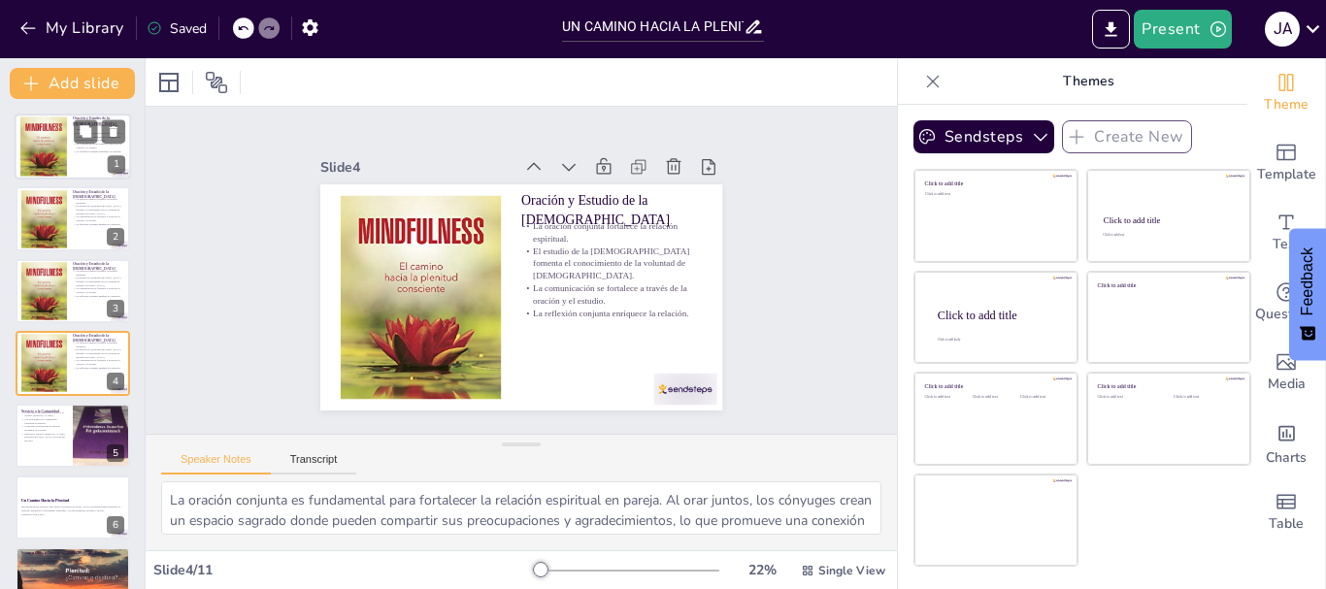
click at [81, 153] on div at bounding box center [73, 147] width 116 height 66
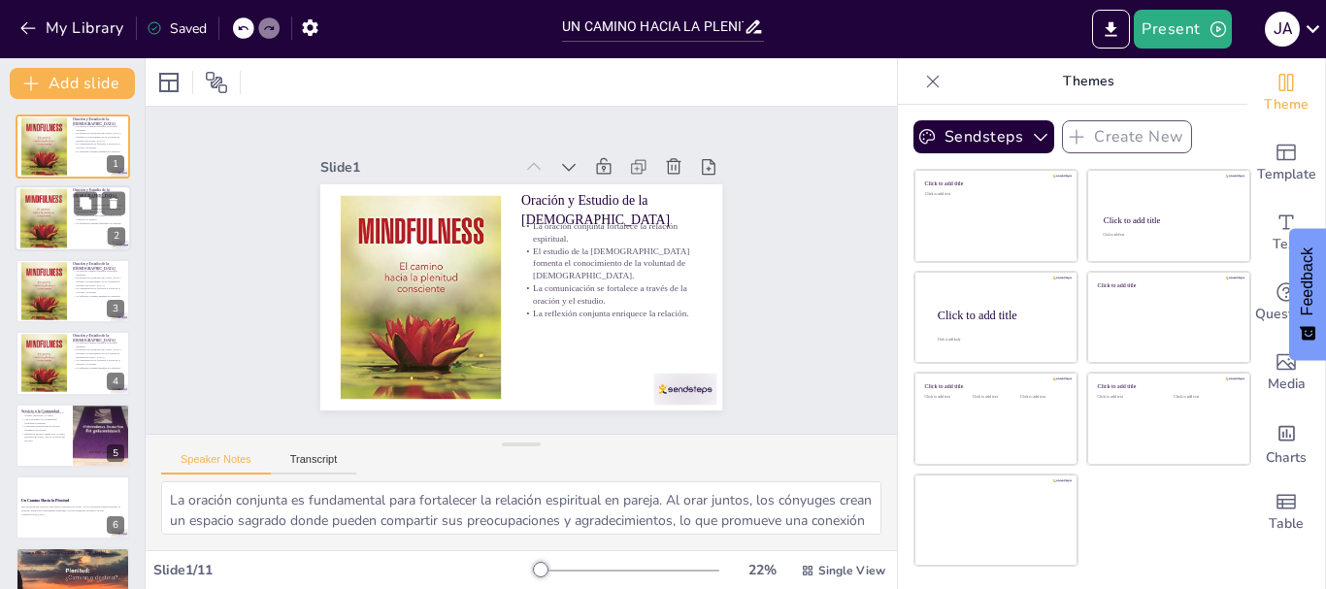
click at [80, 221] on p "La reflexión conjunta enriquece la relación." at bounding box center [99, 223] width 52 height 4
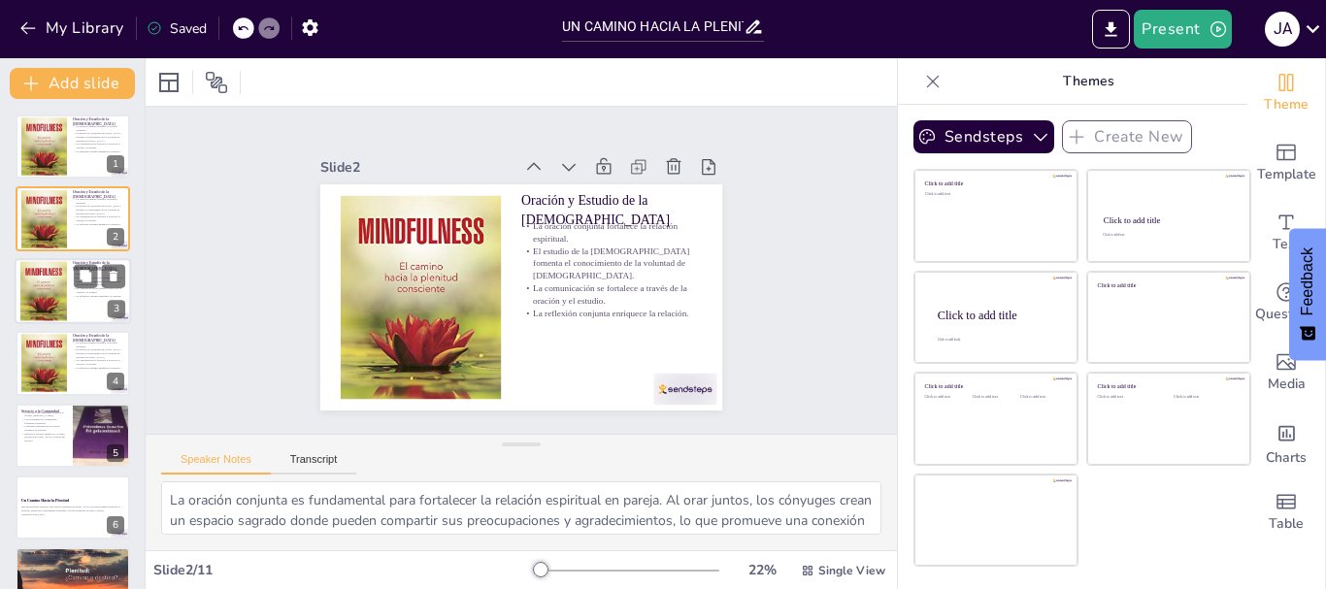
click at [84, 294] on p "La reflexión conjunta enriquece la relación." at bounding box center [99, 296] width 52 height 4
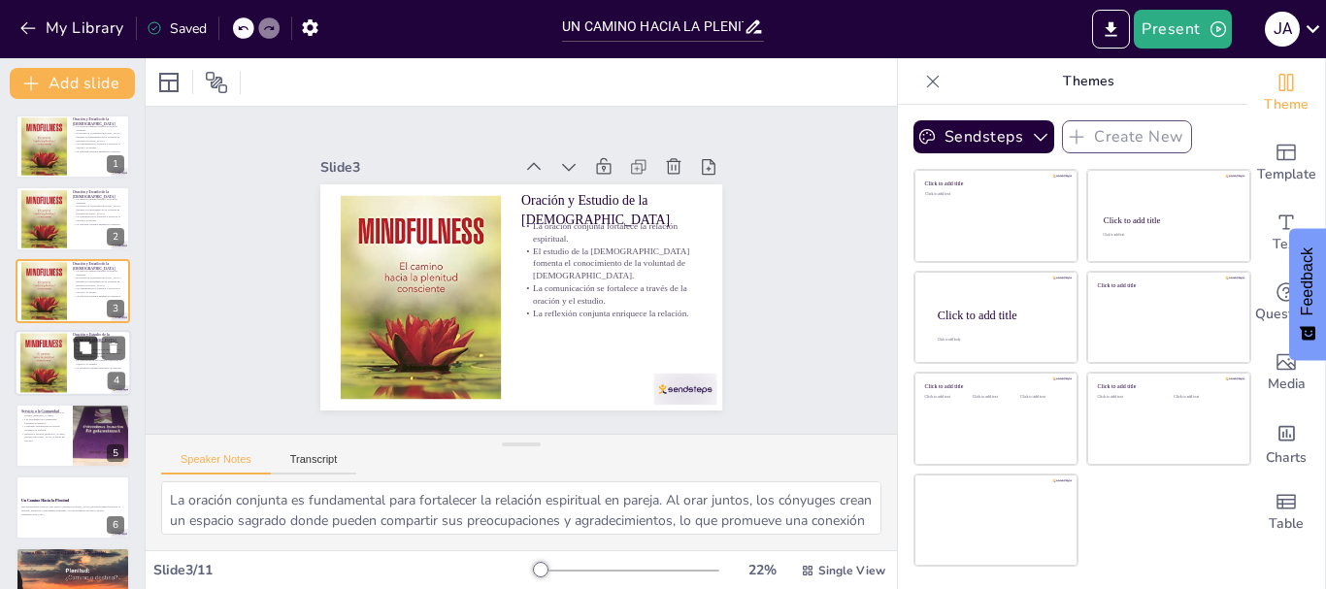
click at [84, 356] on button at bounding box center [85, 348] width 23 height 23
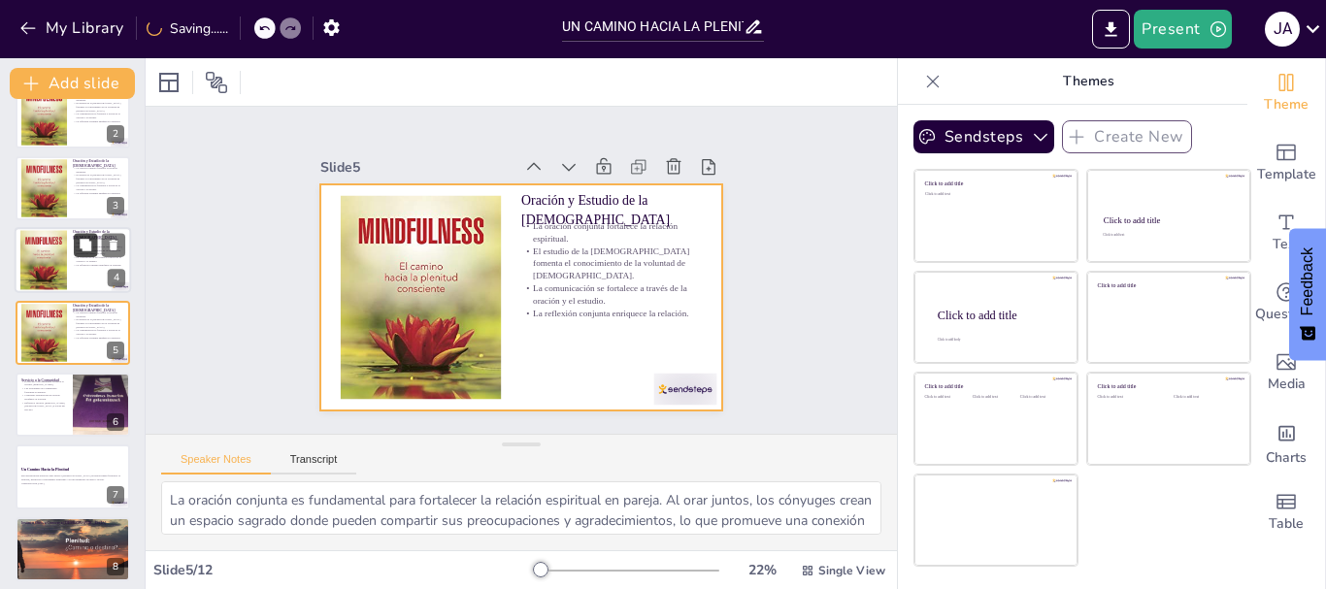
scroll to position [104, 0]
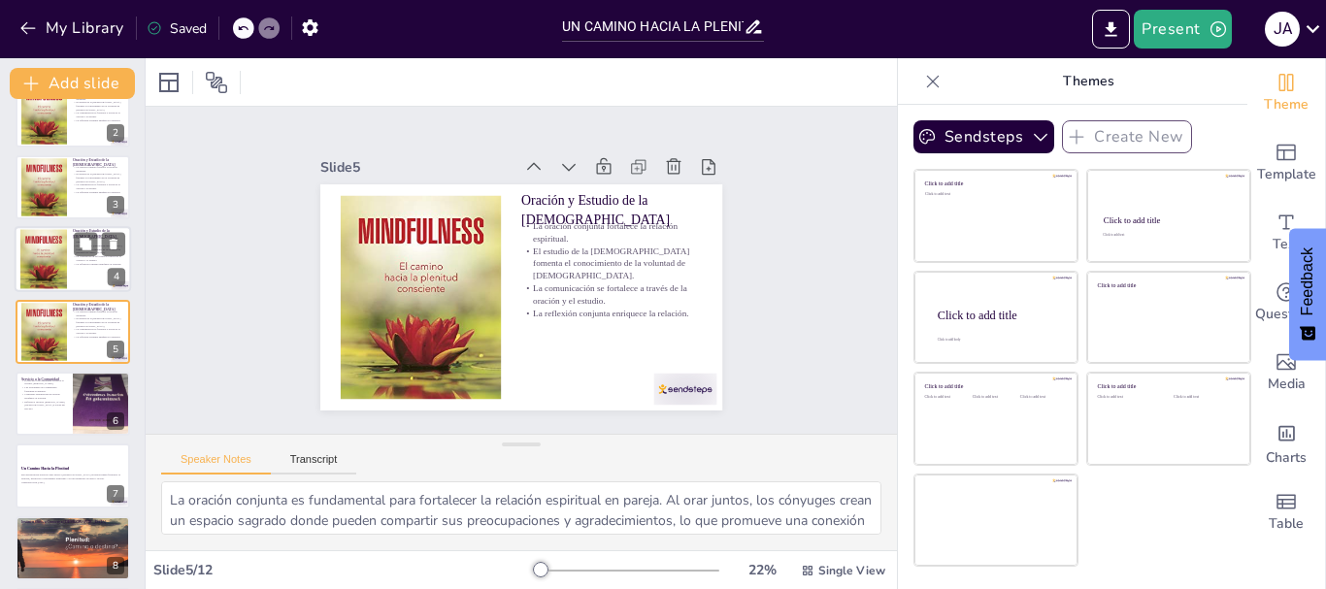
click at [85, 274] on div at bounding box center [73, 259] width 116 height 66
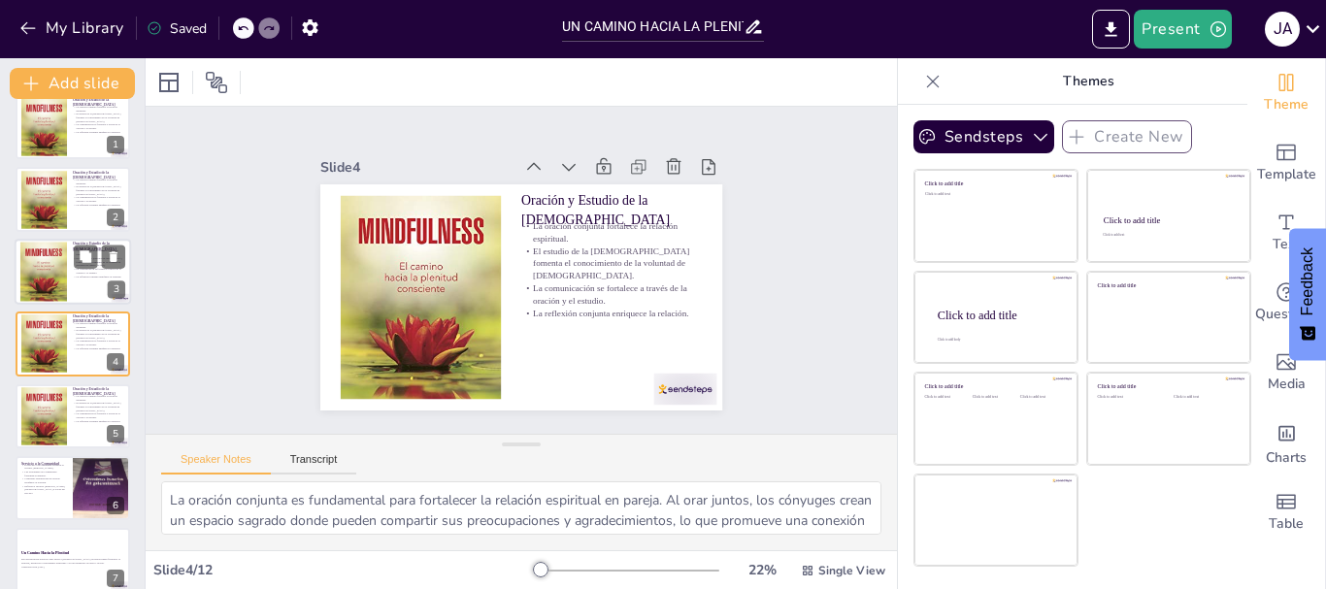
click at [68, 268] on div at bounding box center [73, 272] width 116 height 66
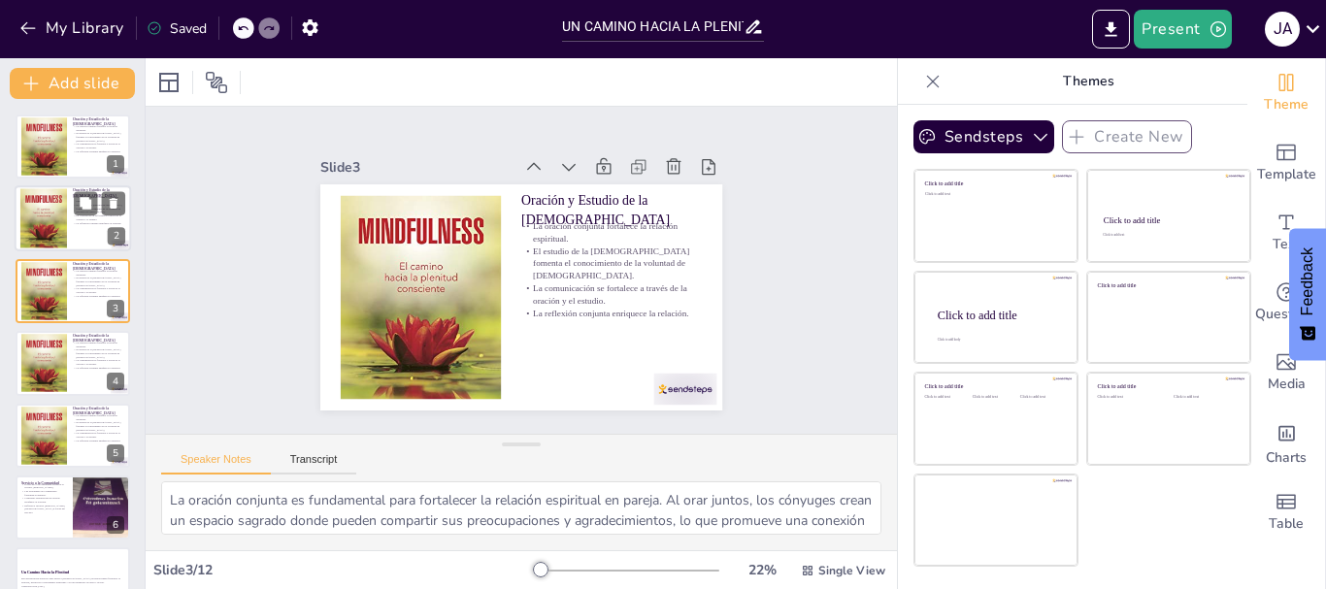
click at [51, 233] on div at bounding box center [43, 219] width 47 height 82
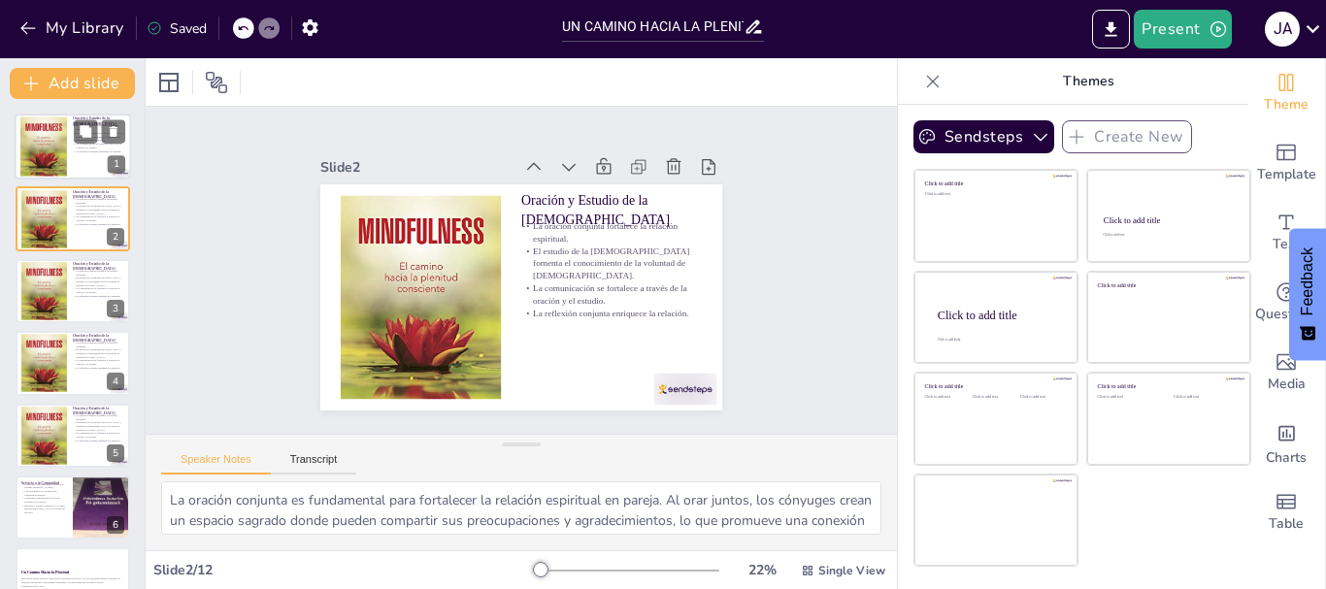
click at [43, 160] on div at bounding box center [43, 147] width 47 height 82
click at [115, 208] on icon at bounding box center [114, 204] width 8 height 11
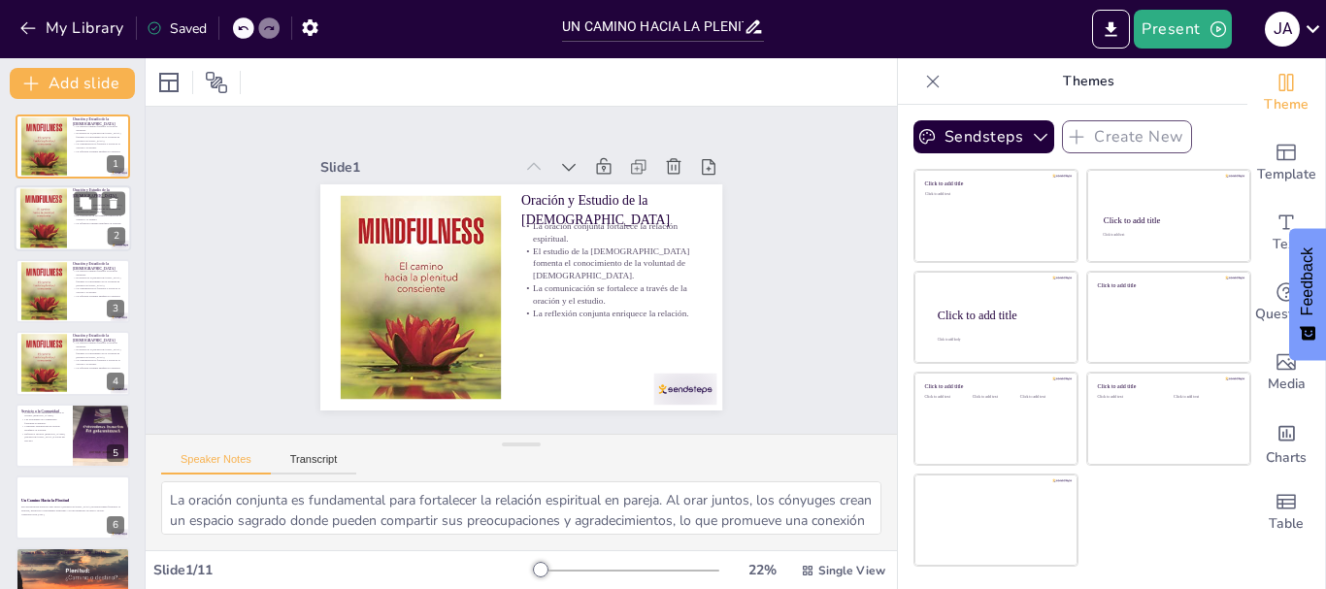
click at [50, 225] on div at bounding box center [43, 219] width 47 height 82
click at [116, 197] on icon at bounding box center [114, 204] width 14 height 14
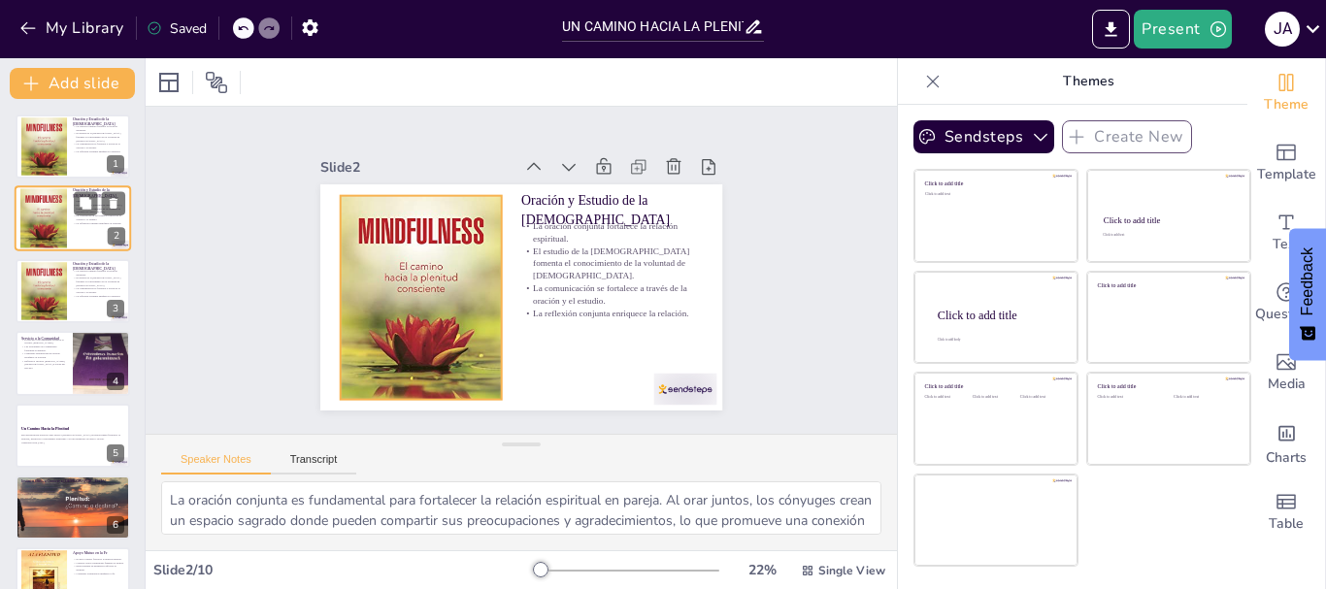
click at [47, 218] on div at bounding box center [43, 219] width 47 height 82
click at [116, 199] on icon at bounding box center [114, 204] width 8 height 11
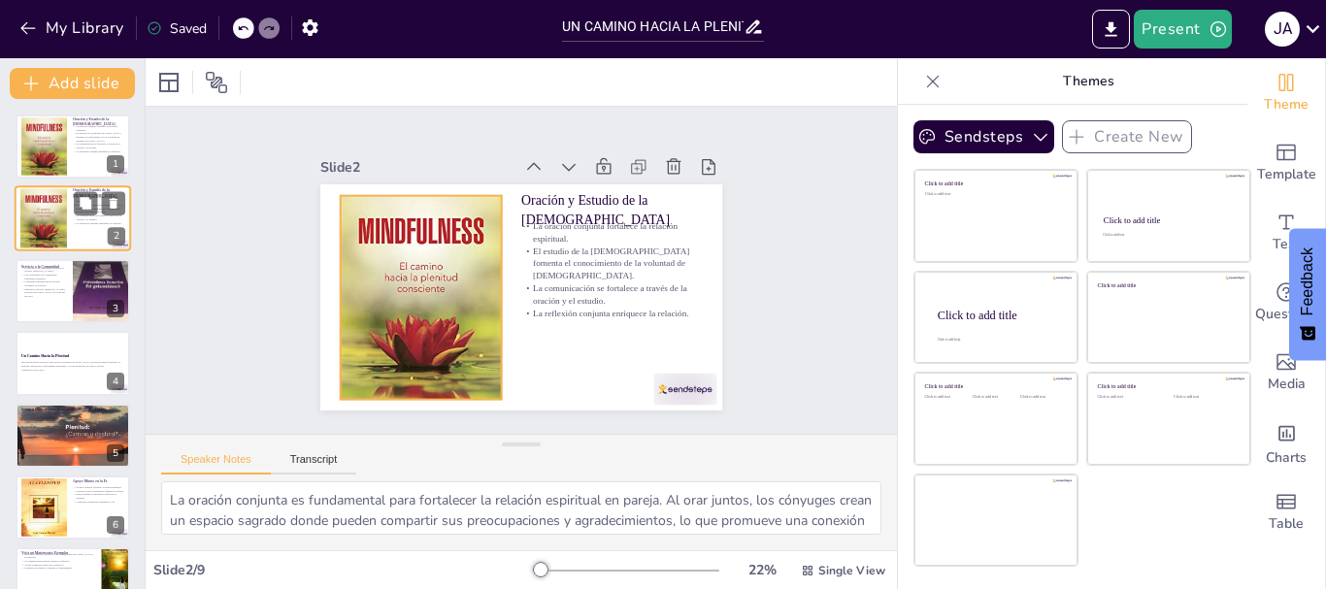
click at [35, 226] on div at bounding box center [43, 219] width 47 height 82
click at [115, 203] on icon at bounding box center [114, 204] width 8 height 11
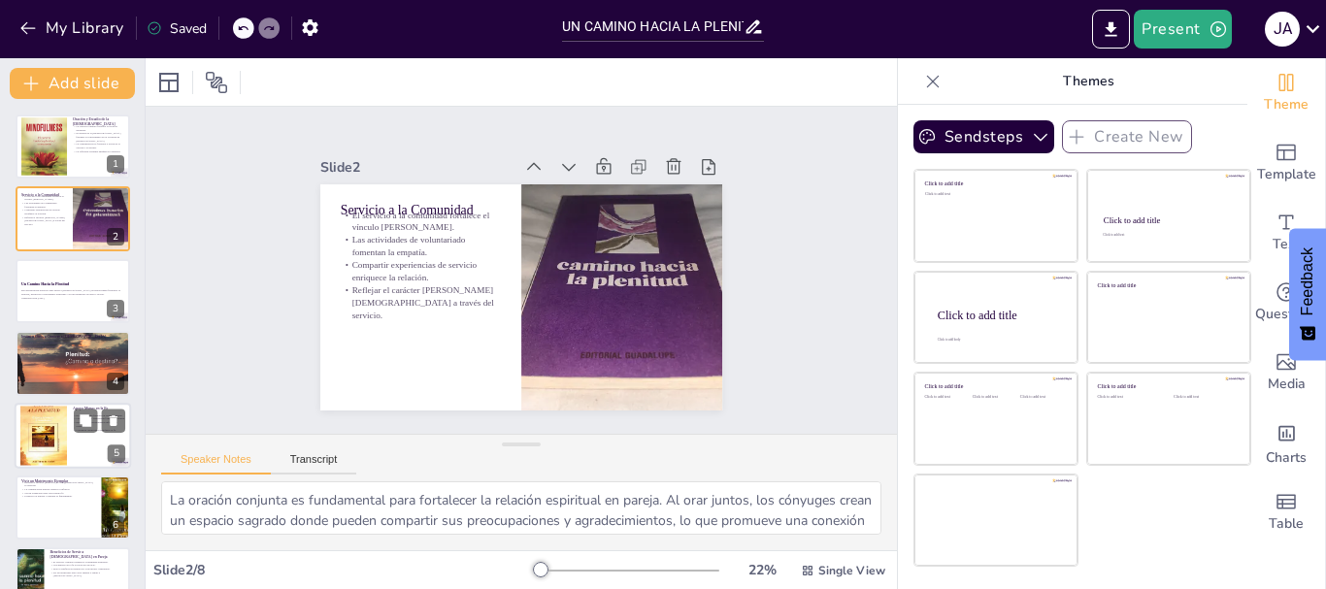
click at [52, 443] on div at bounding box center [43, 436] width 47 height 76
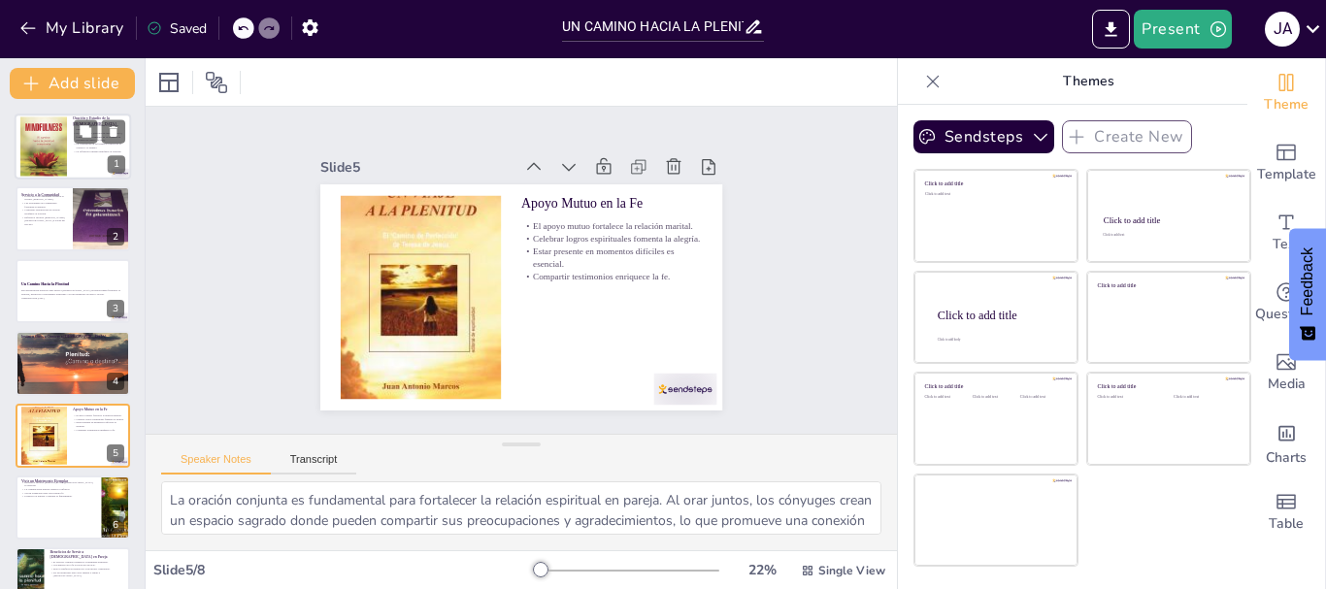
click at [52, 134] on div at bounding box center [43, 147] width 47 height 82
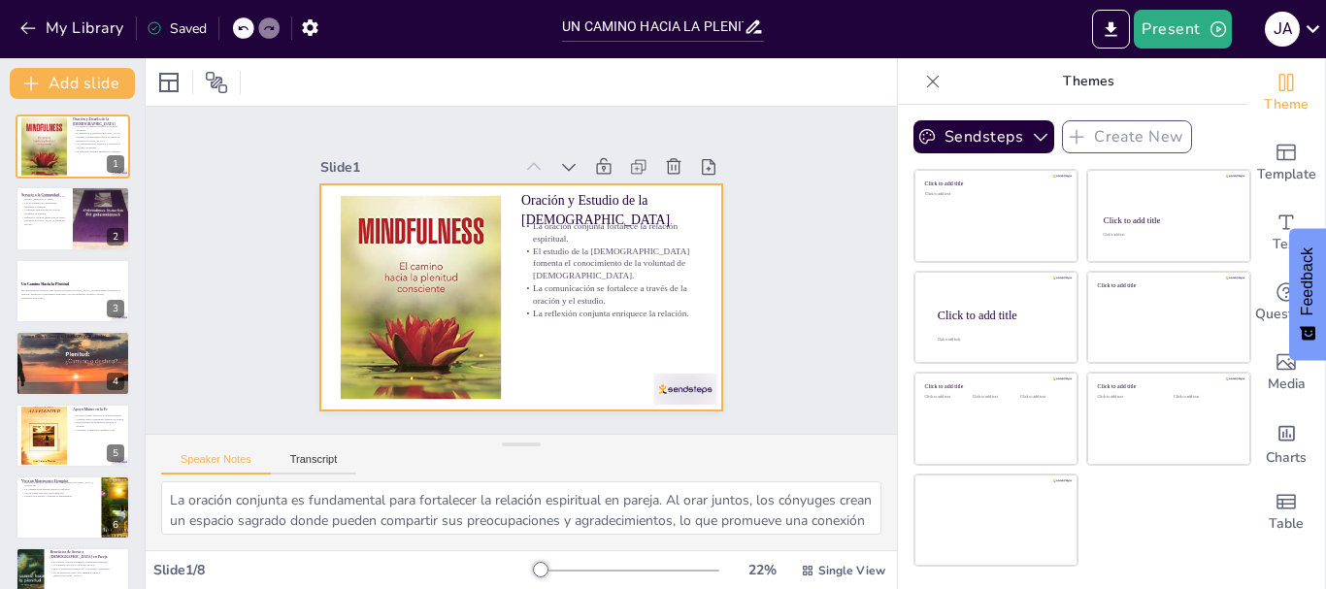
drag, startPoint x: 491, startPoint y: 150, endPoint x: 665, endPoint y: 291, distance: 223.5
click at [646, 308] on div "Slide 1 Oración y Estudio de la [DEMOGRAPHIC_DATA] La oración conjunta fortalec…" at bounding box center [521, 281] width 402 height 257
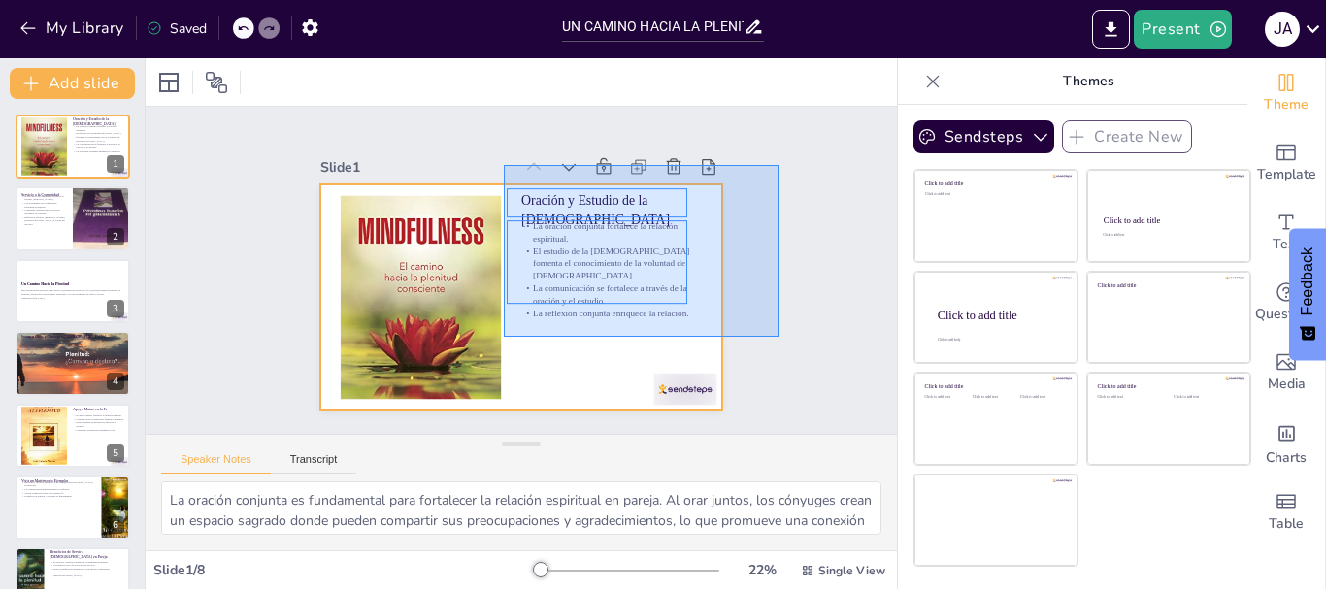
drag, startPoint x: 778, startPoint y: 165, endPoint x: 504, endPoint y: 337, distance: 323.9
click at [504, 337] on div "Slide 1 Oración y Estudio de la [DEMOGRAPHIC_DATA] La oración conjunta fortalec…" at bounding box center [521, 270] width 751 height 327
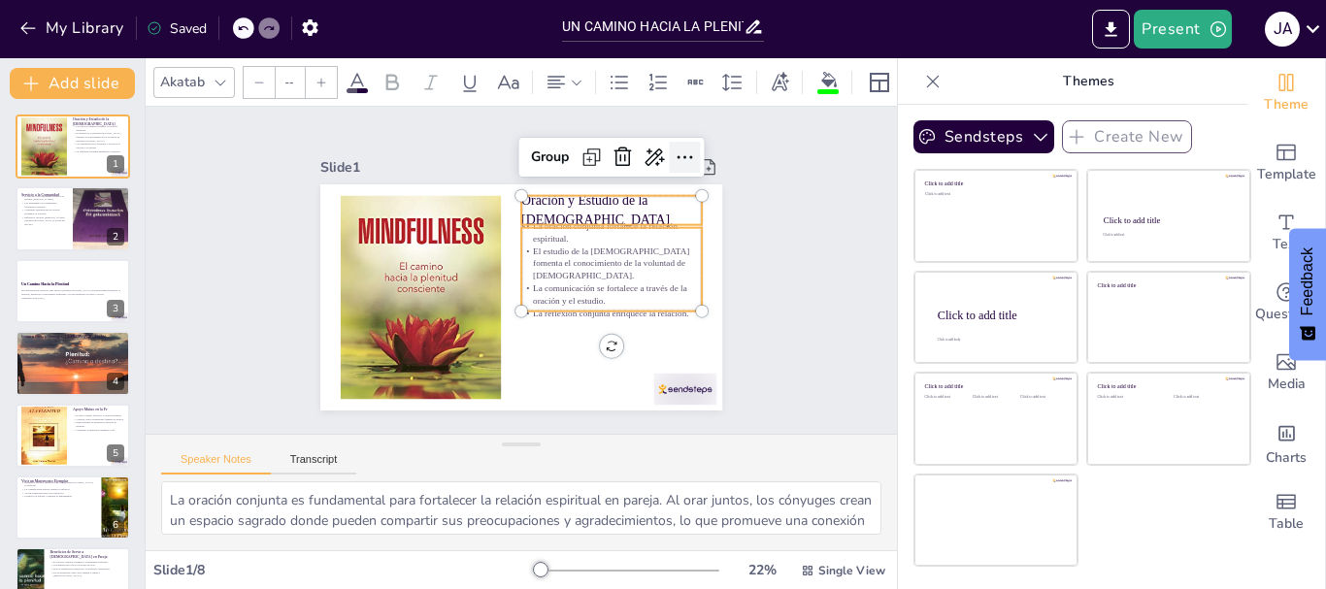
click at [673, 148] on icon at bounding box center [684, 157] width 23 height 23
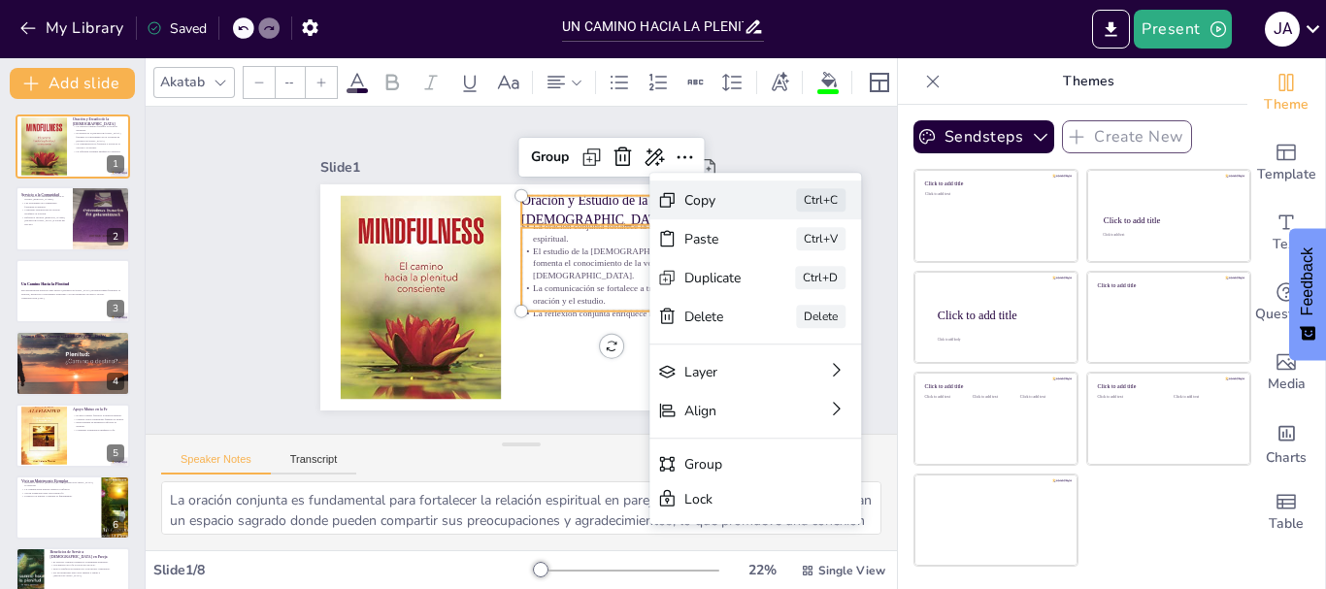
click at [697, 201] on div "Copy" at bounding box center [712, 200] width 57 height 18
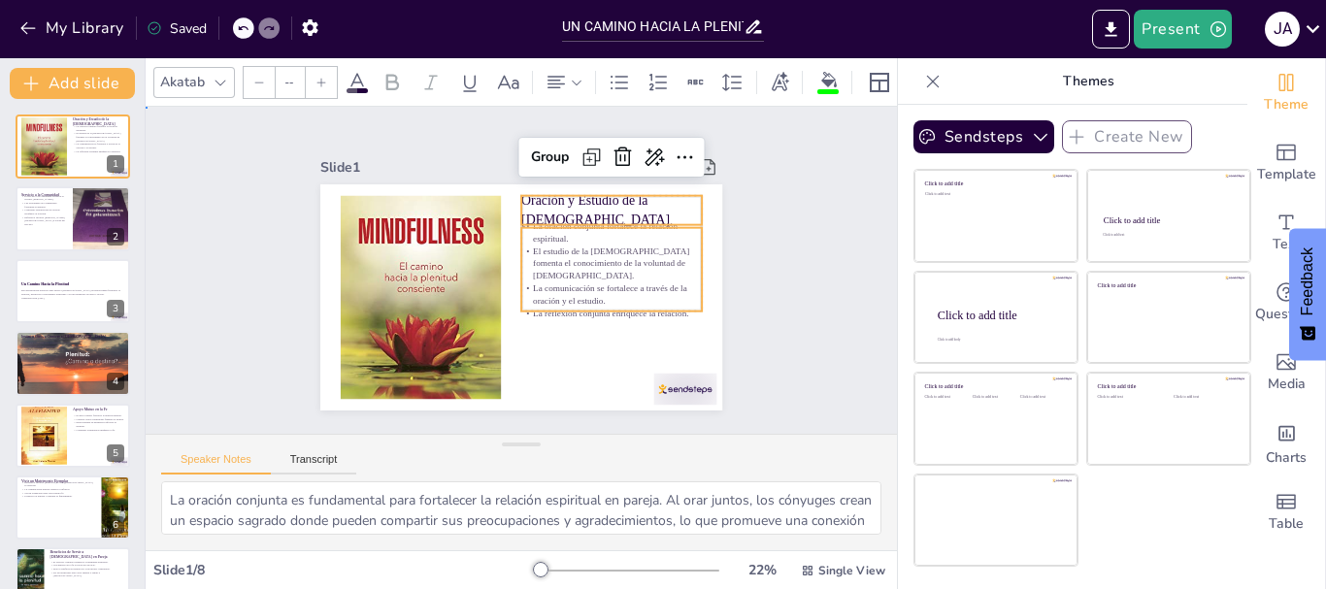
click at [738, 330] on div "Slide 1 Oración y Estudio de la [DEMOGRAPHIC_DATA] La oración conjunta fortalec…" at bounding box center [521, 270] width 510 height 280
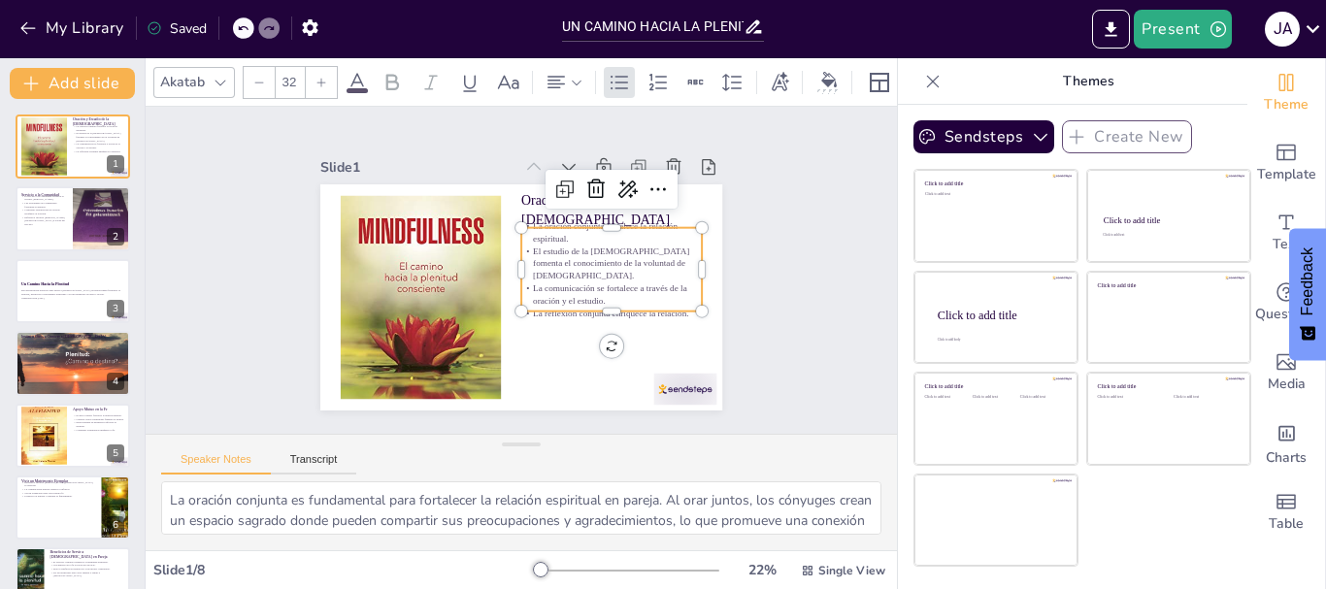
click at [560, 282] on p "La comunicación se fortalece a través de la oración y el estudio." at bounding box center [611, 294] width 180 height 25
click at [702, 286] on div at bounding box center [710, 269] width 16 height 83
click at [624, 284] on p "La comunicación se fortalece a través de la oración y el estudio." at bounding box center [611, 296] width 180 height 25
click at [648, 180] on icon at bounding box center [657, 189] width 23 height 23
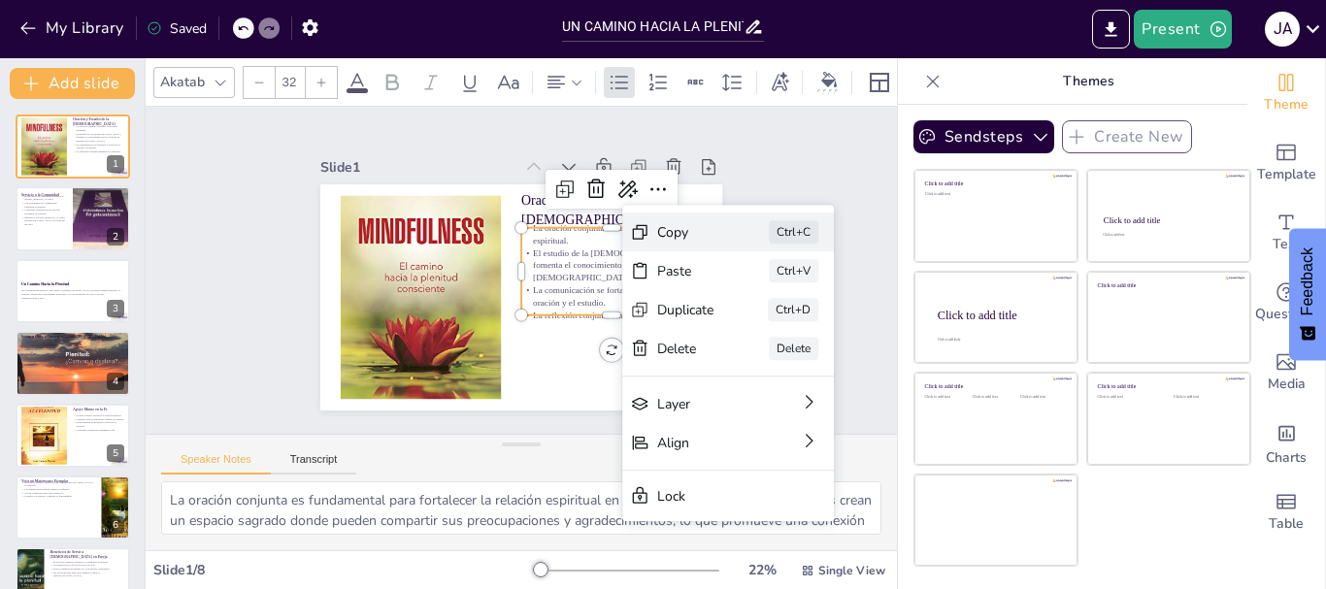
click at [669, 236] on div "Copy" at bounding box center [685, 232] width 57 height 18
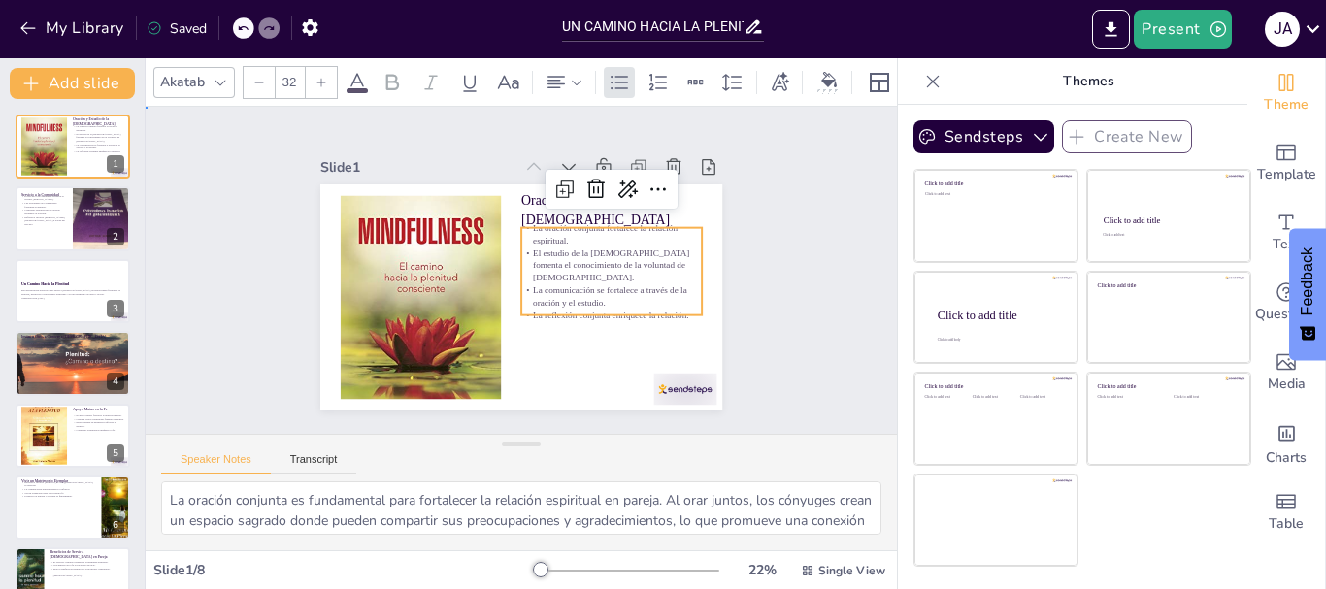
click at [822, 316] on div "Slide 1 Oración y Estudio de la [DEMOGRAPHIC_DATA] La oración conjunta fortalec…" at bounding box center [521, 270] width 751 height 327
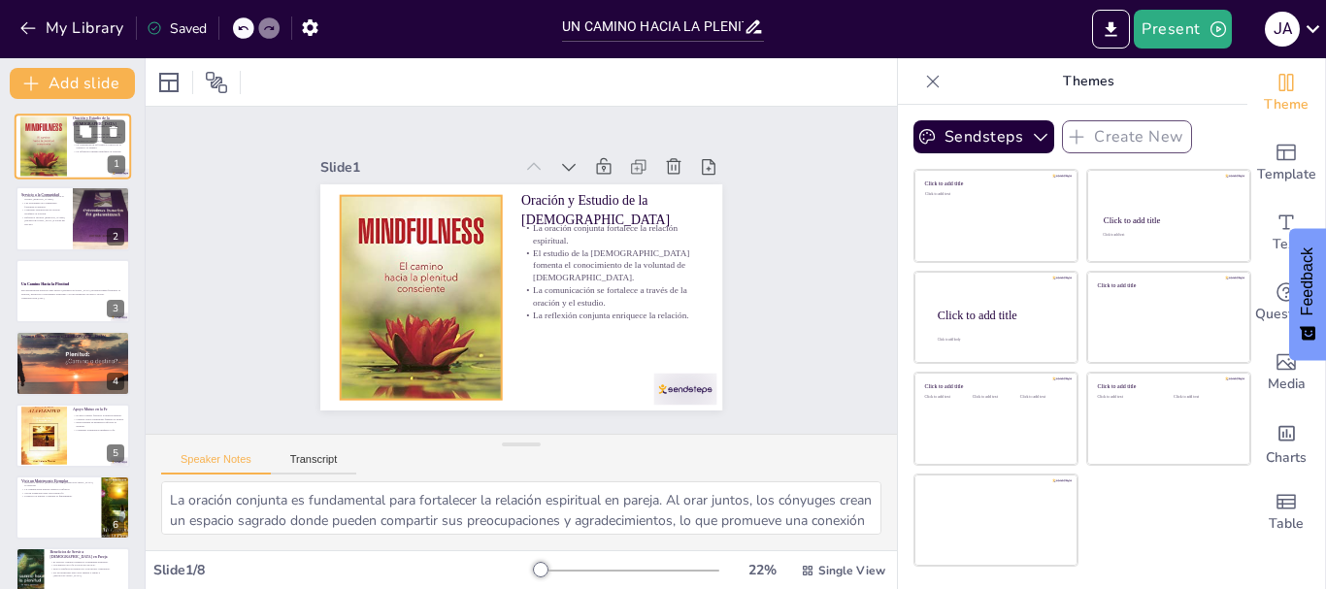
click at [55, 159] on div at bounding box center [43, 147] width 47 height 82
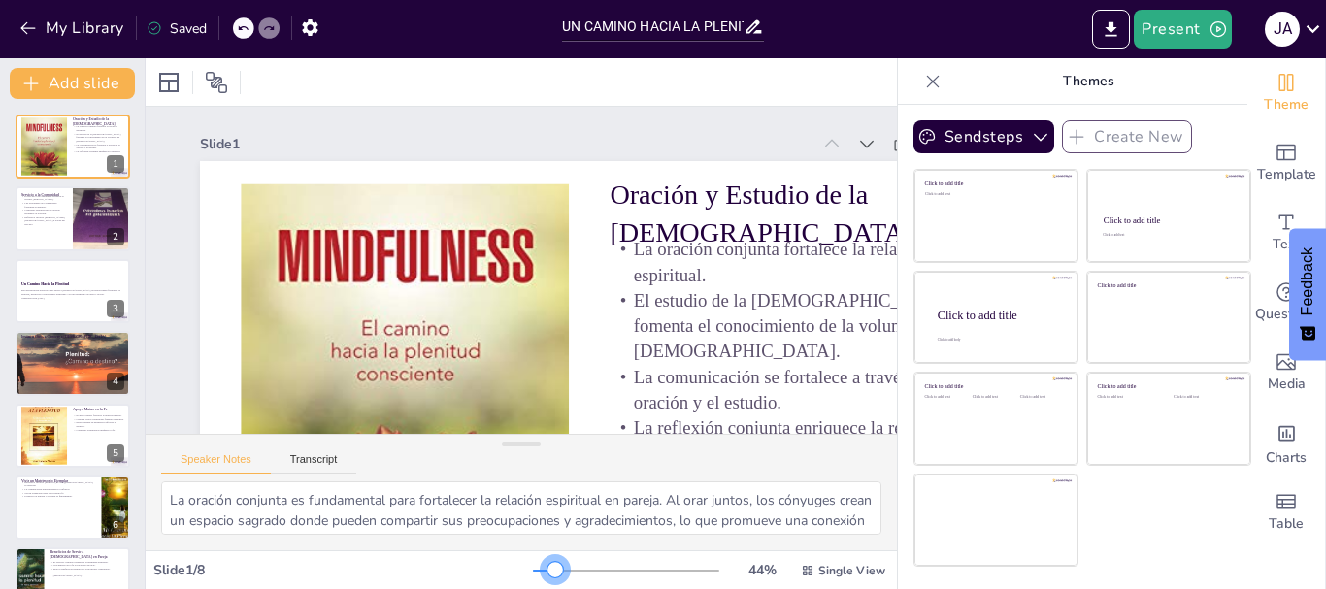
click at [541, 571] on div at bounding box center [626, 571] width 186 height 16
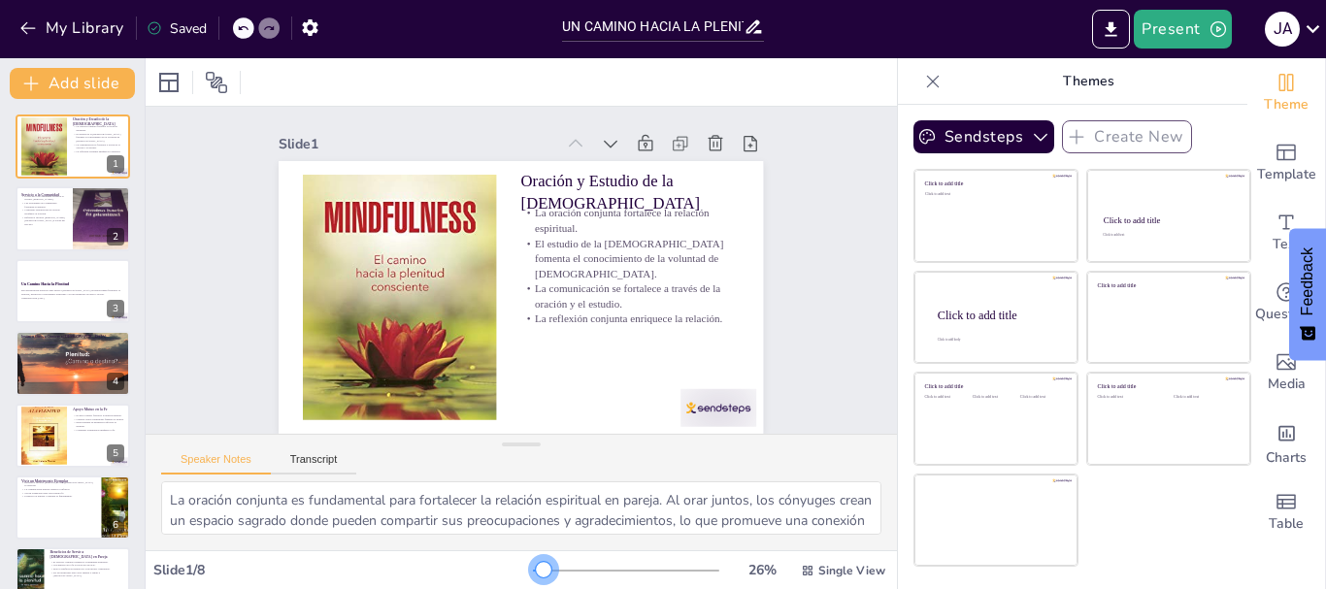
click at [533, 568] on div at bounding box center [626, 571] width 186 height 16
click at [601, 143] on icon at bounding box center [610, 143] width 19 height 19
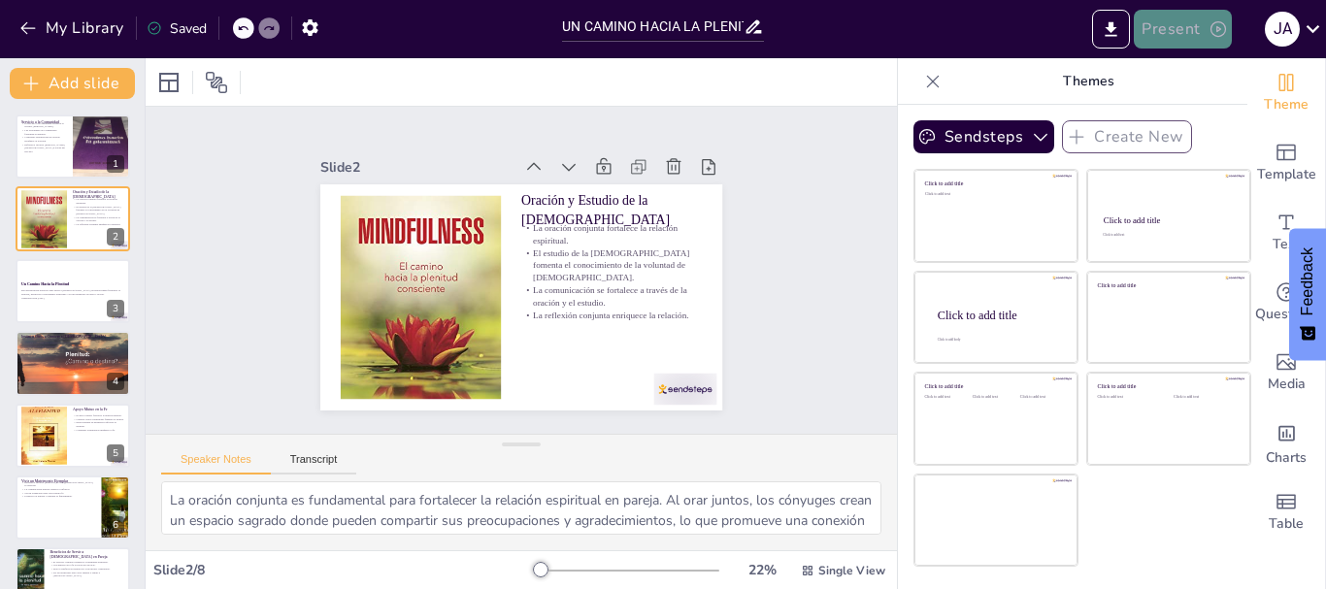
click at [1179, 27] on button "Present" at bounding box center [1181, 29] width 97 height 39
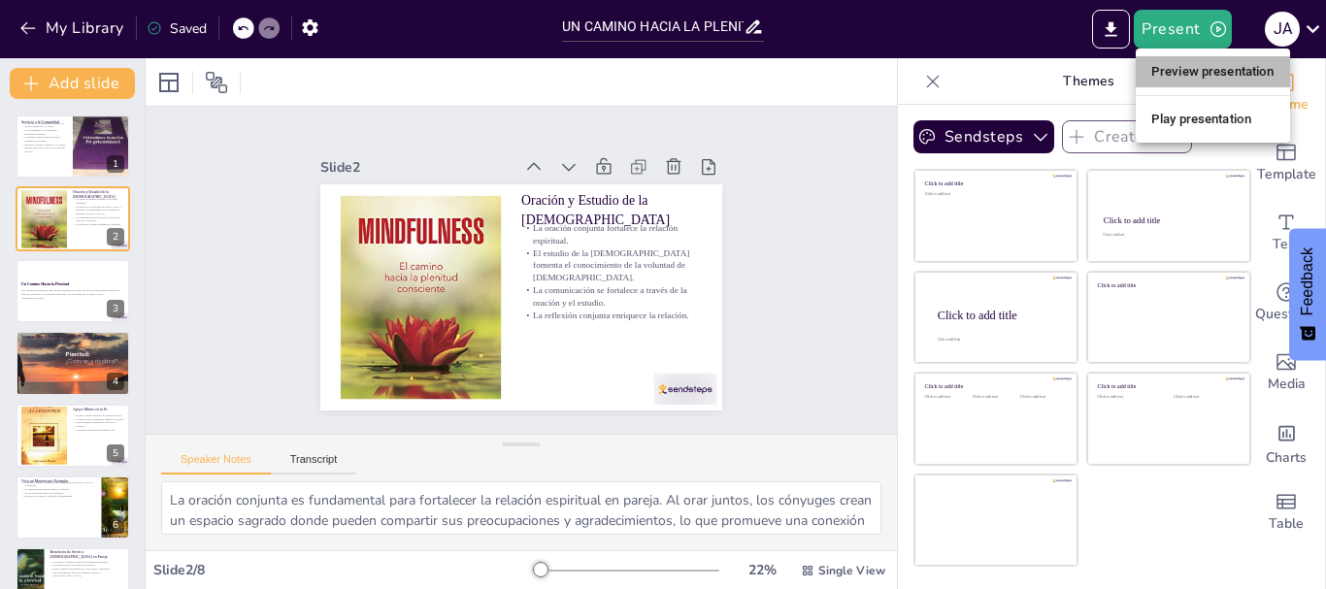
click at [1191, 70] on li "Preview presentation" at bounding box center [1212, 71] width 154 height 31
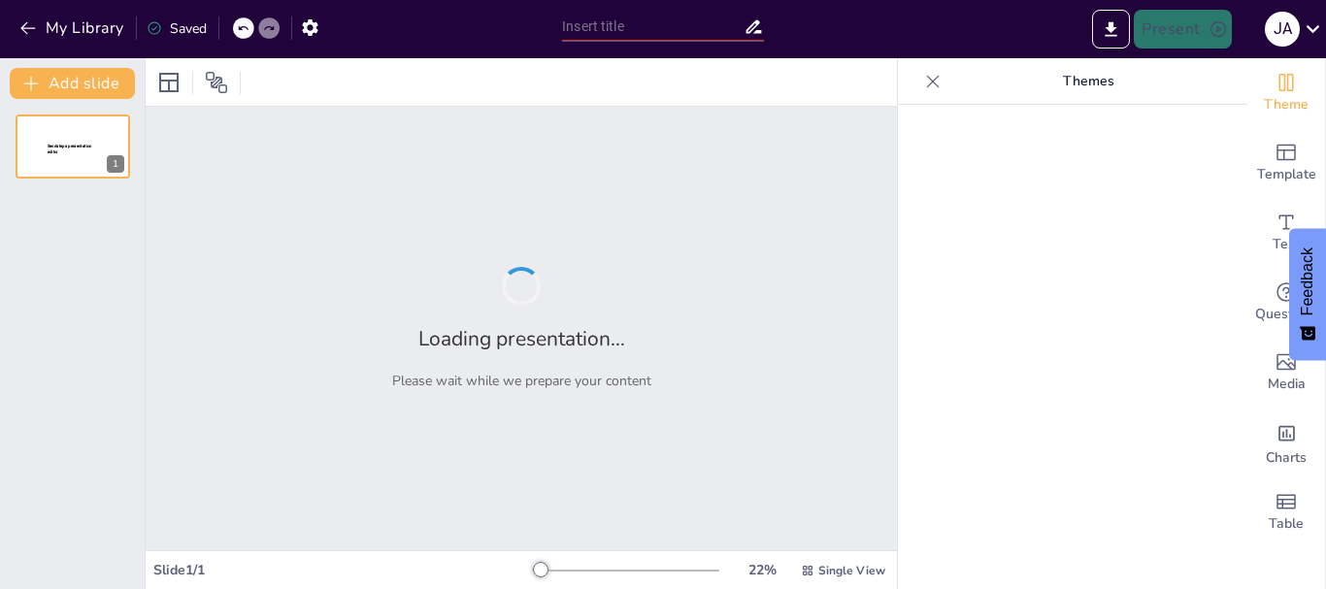
type input "UN CAMINO HACIA LA PLENITUD"
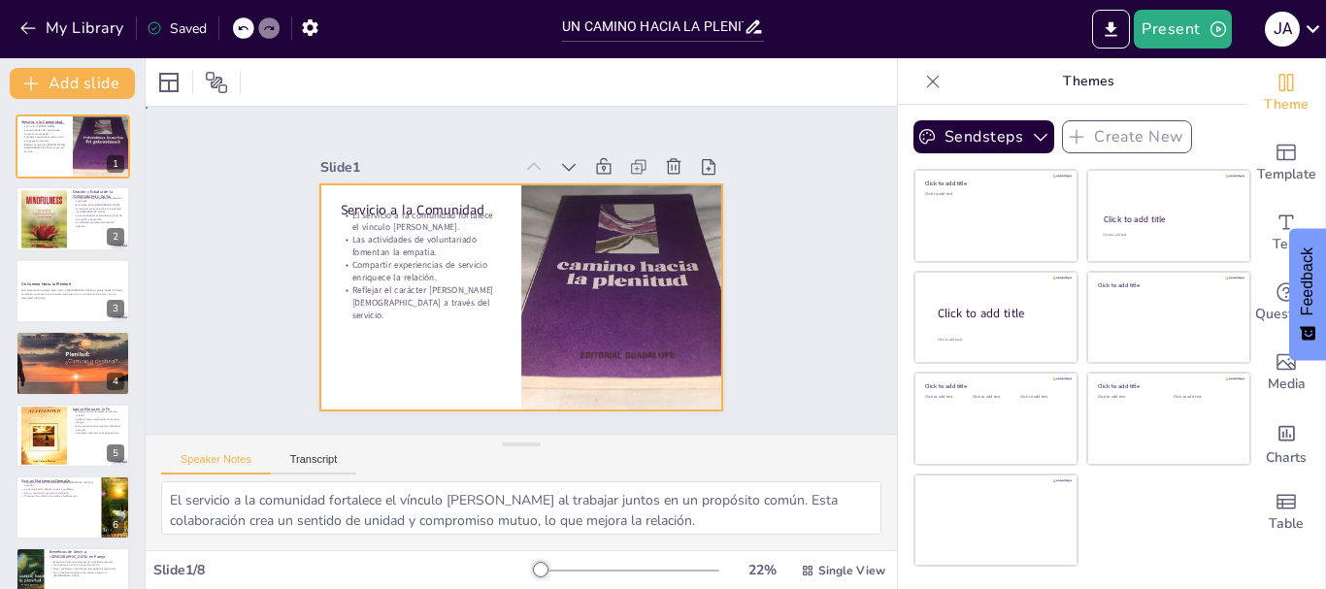
click at [380, 366] on div at bounding box center [493, 270] width 226 height 402
click at [65, 437] on div at bounding box center [43, 436] width 47 height 76
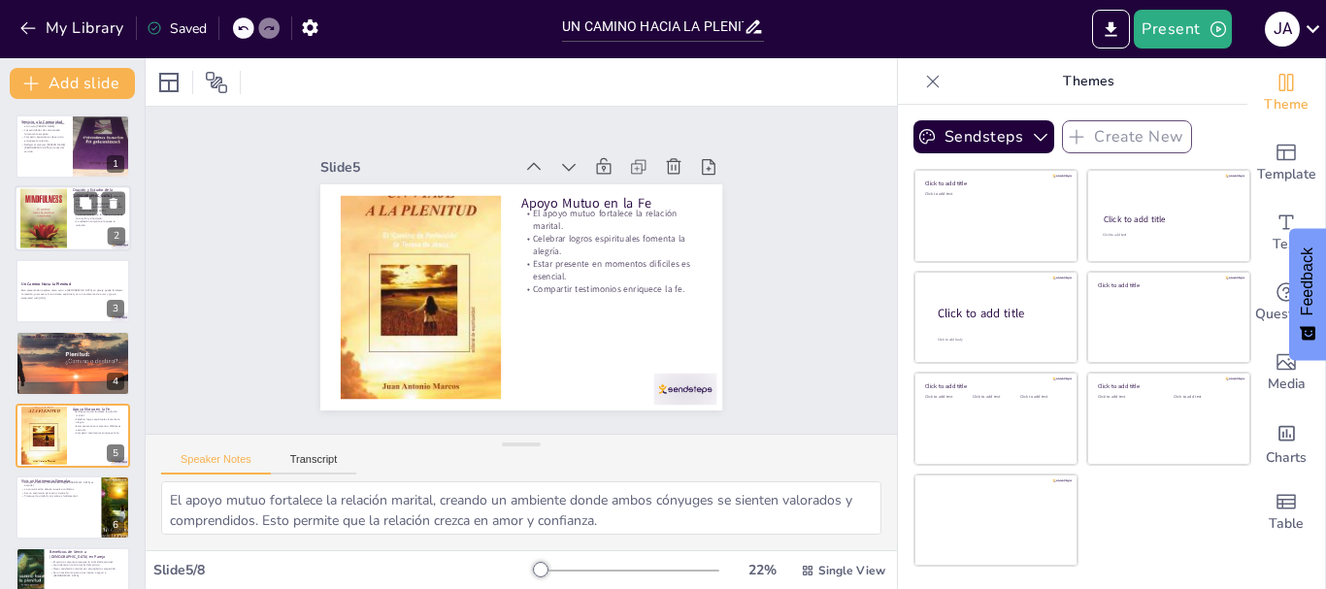
click at [45, 224] on div at bounding box center [43, 219] width 47 height 82
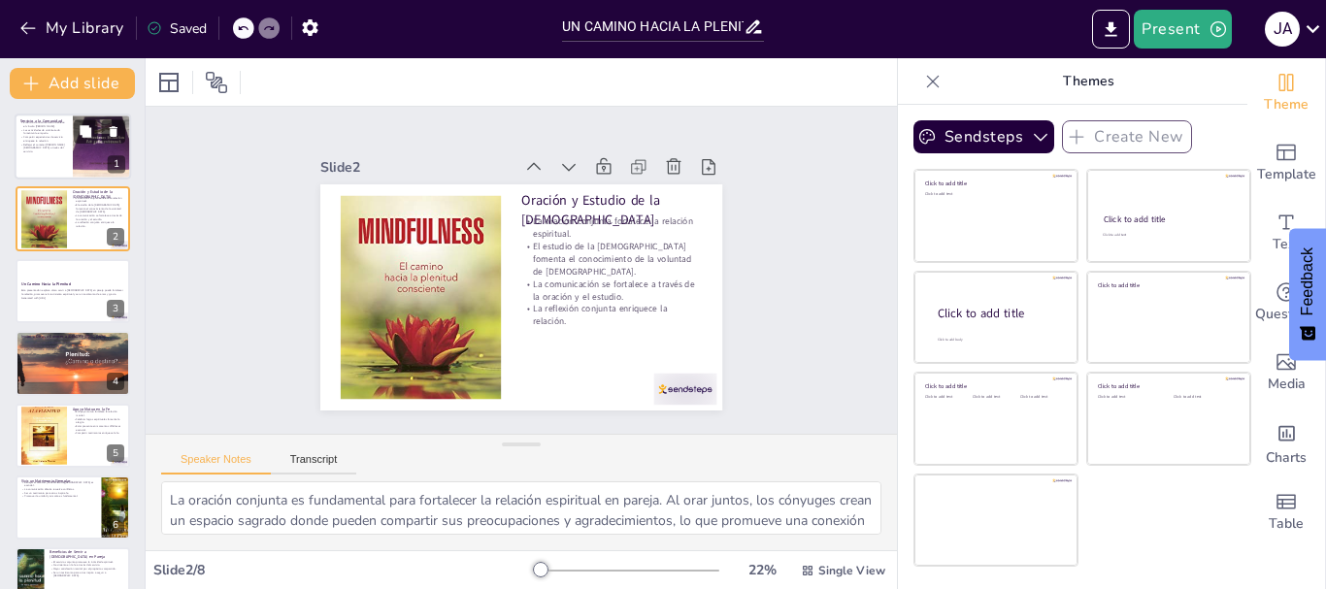
click at [51, 146] on p "Reflejar el carácter [PERSON_NAME][DEMOGRAPHIC_DATA] a través del servicio." at bounding box center [43, 148] width 47 height 11
type textarea "El servicio a la comunidad fortalece el vínculo [PERSON_NAME] al trabajar junto…"
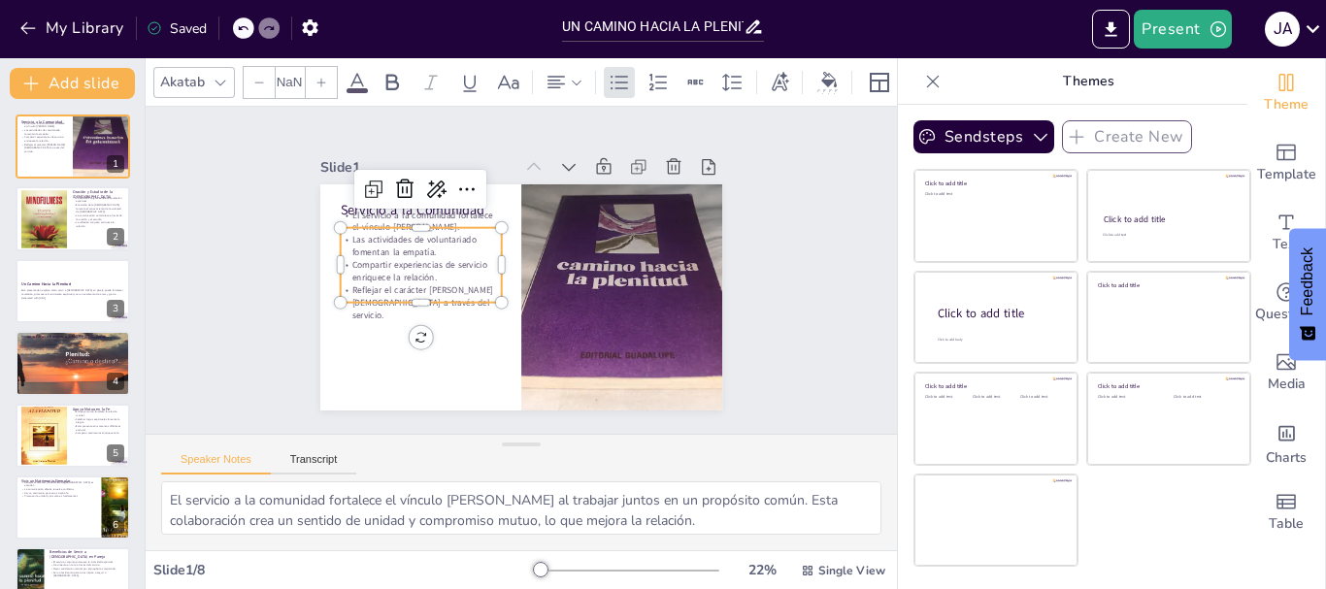
type input "32"
click at [377, 275] on p "Compartir experiencias de servicio enriquece la relación." at bounding box center [428, 230] width 157 height 88
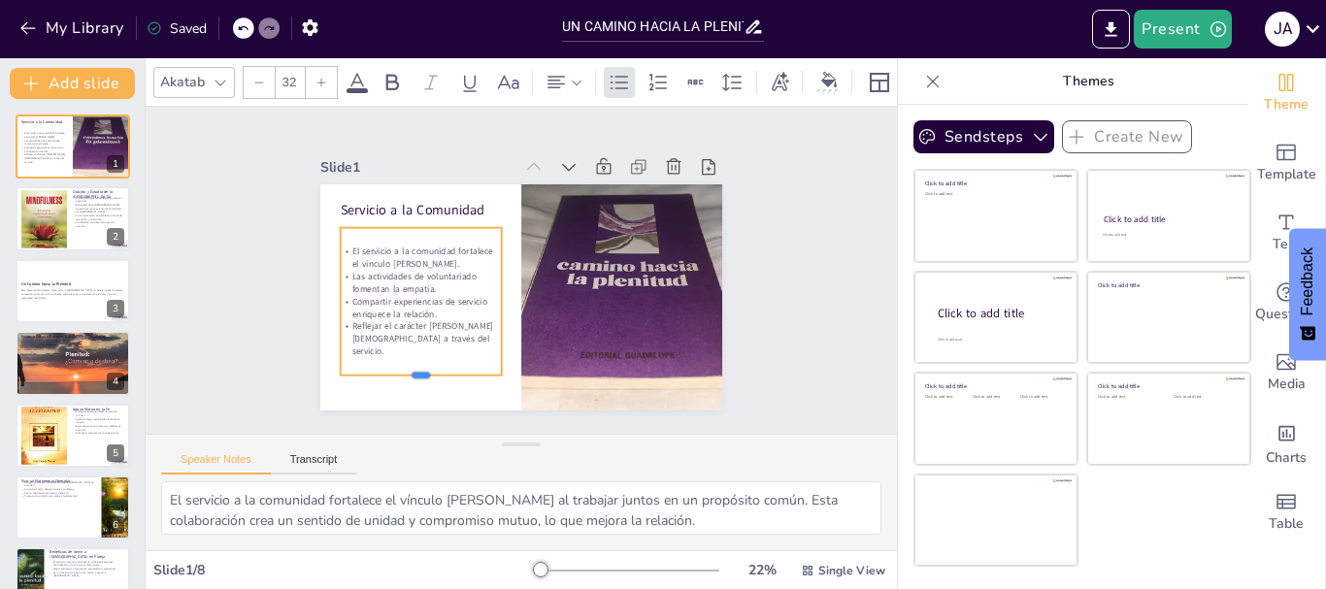
drag, startPoint x: 406, startPoint y: 297, endPoint x: 409, endPoint y: 370, distance: 72.8
click at [409, 370] on div at bounding box center [409, 371] width 161 height 32
click at [349, 248] on p "El servicio a la comunidad fortalece el vínculo [PERSON_NAME]." at bounding box center [429, 227] width 161 height 74
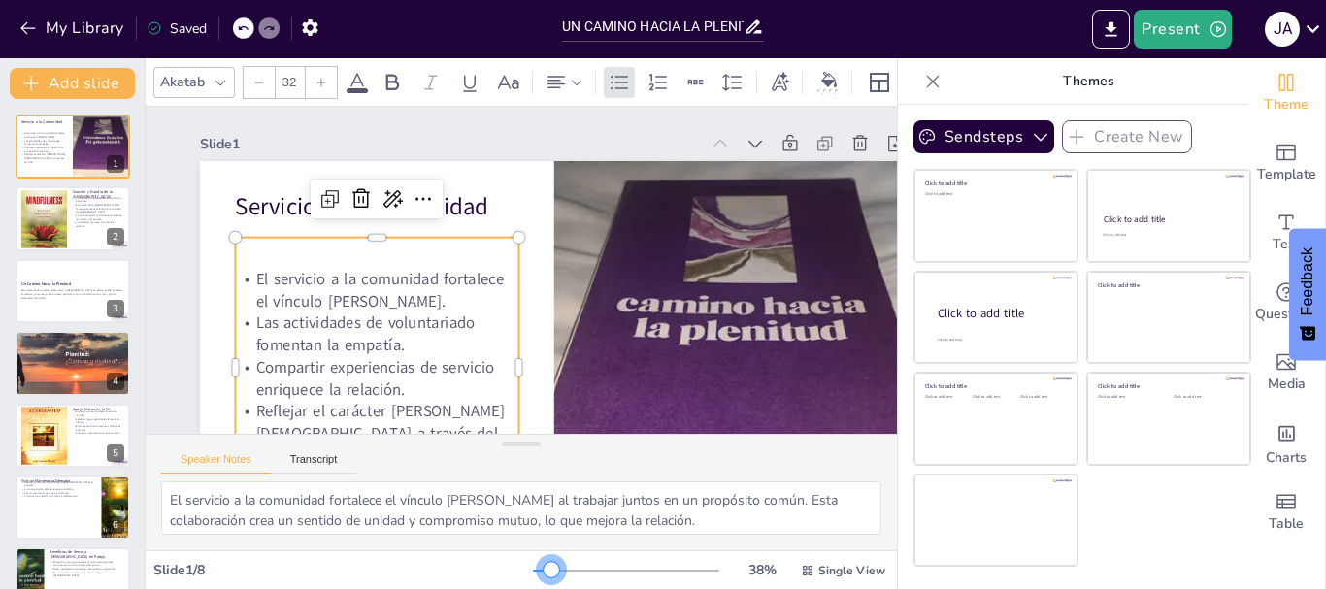
click at [538, 568] on div at bounding box center [626, 571] width 186 height 16
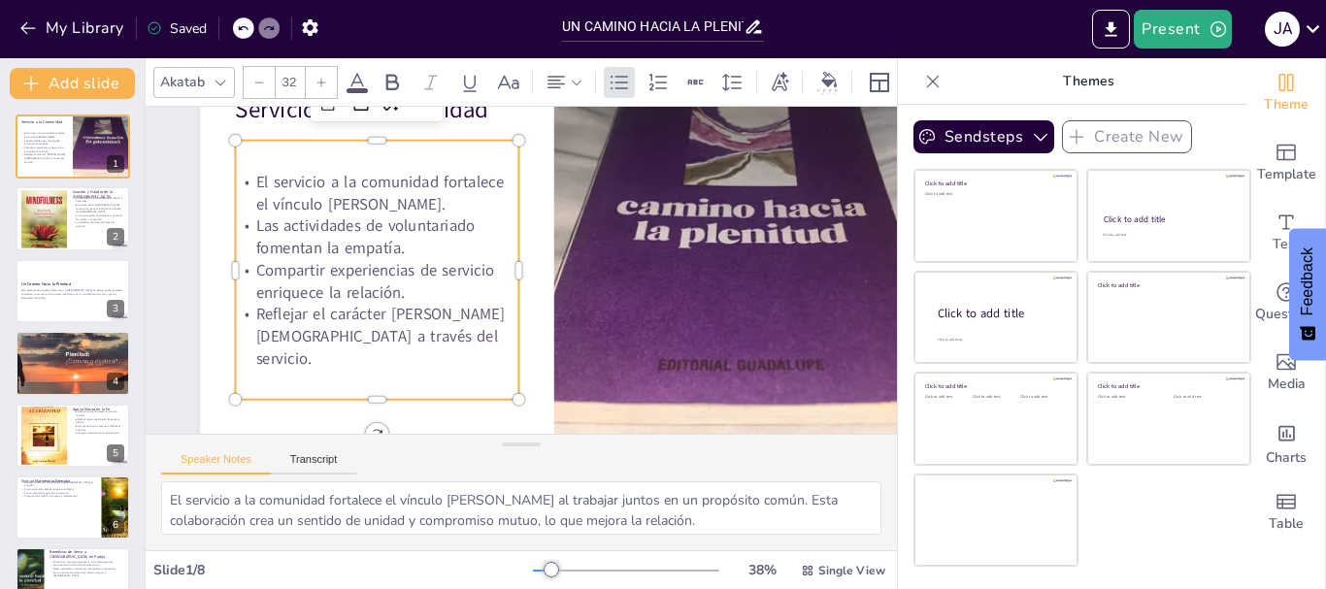
scroll to position [95, 0]
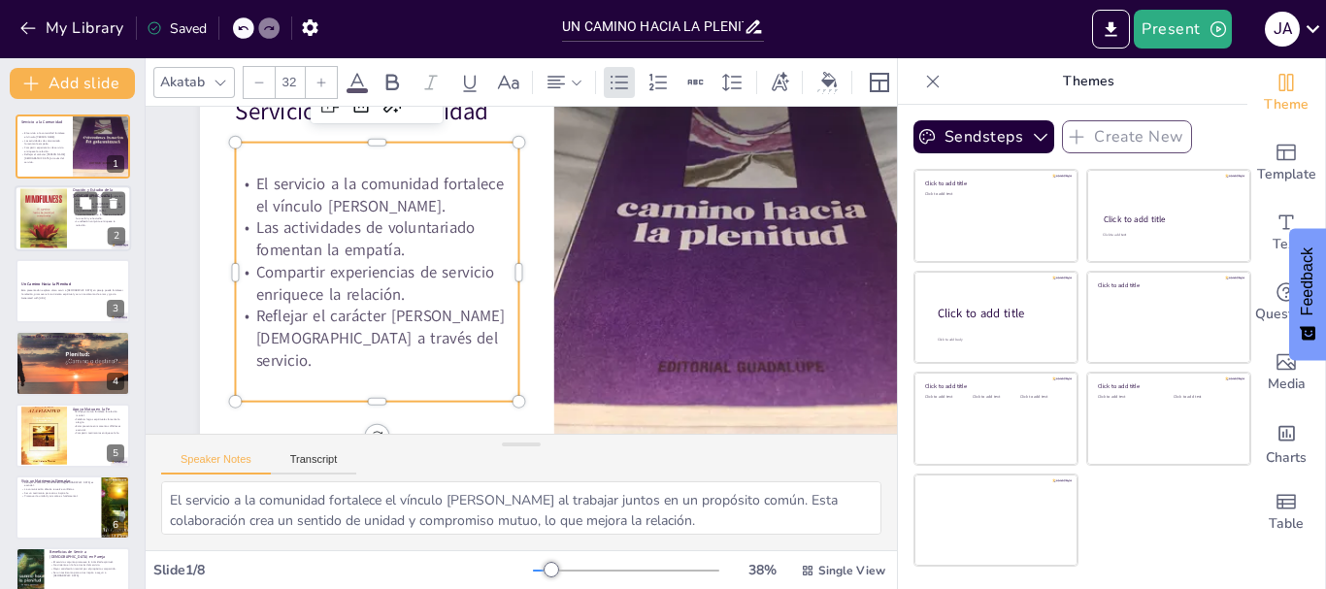
click at [53, 227] on div at bounding box center [43, 219] width 47 height 82
type textarea "La oración conjunta es fundamental para fortalecer la relación espiritual en pa…"
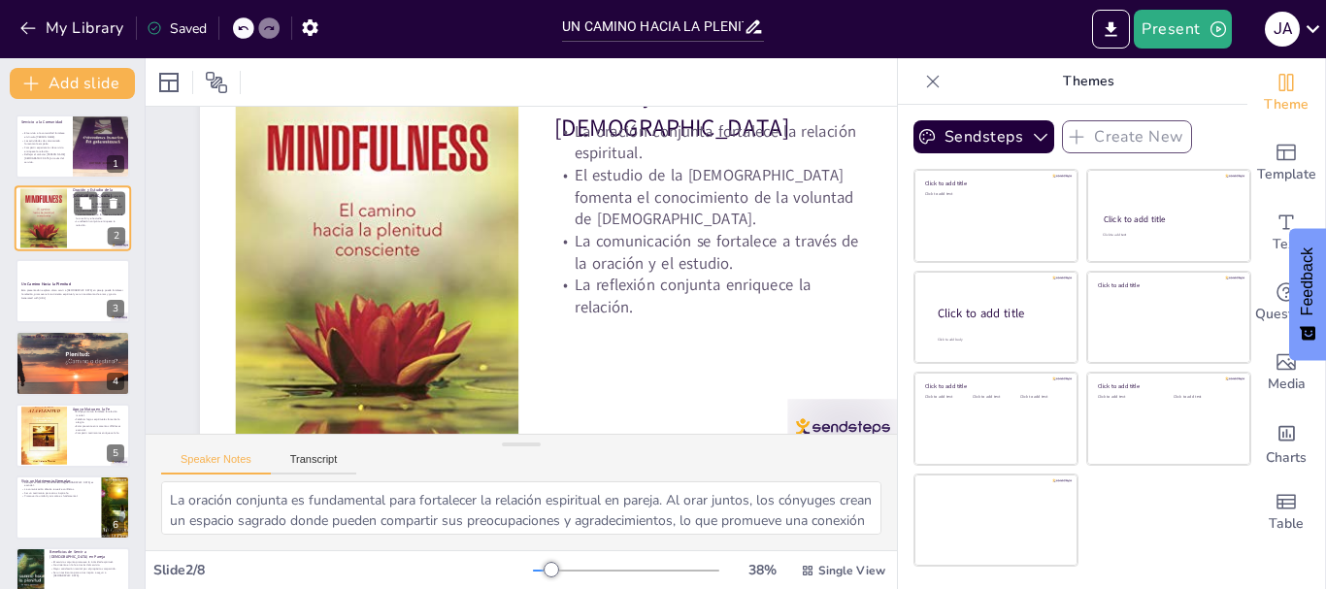
scroll to position [0, 0]
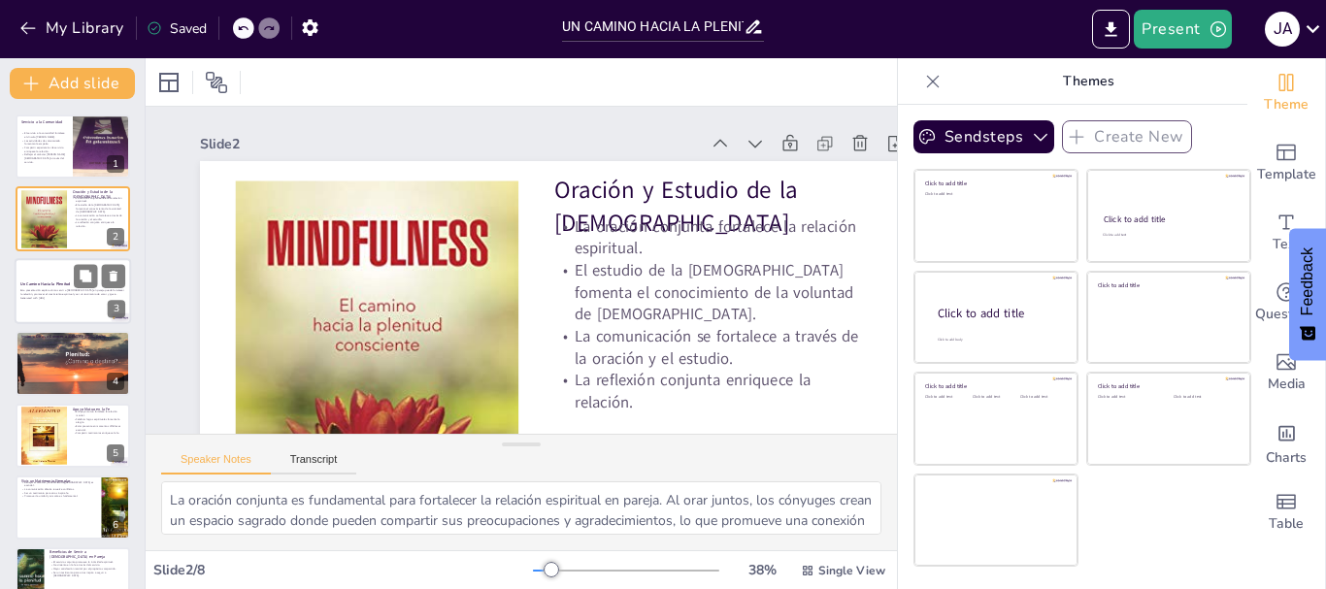
click at [52, 293] on p "Esta presentación explora cómo servir a [DEMOGRAPHIC_DATA] en pareja puede fort…" at bounding box center [72, 292] width 105 height 7
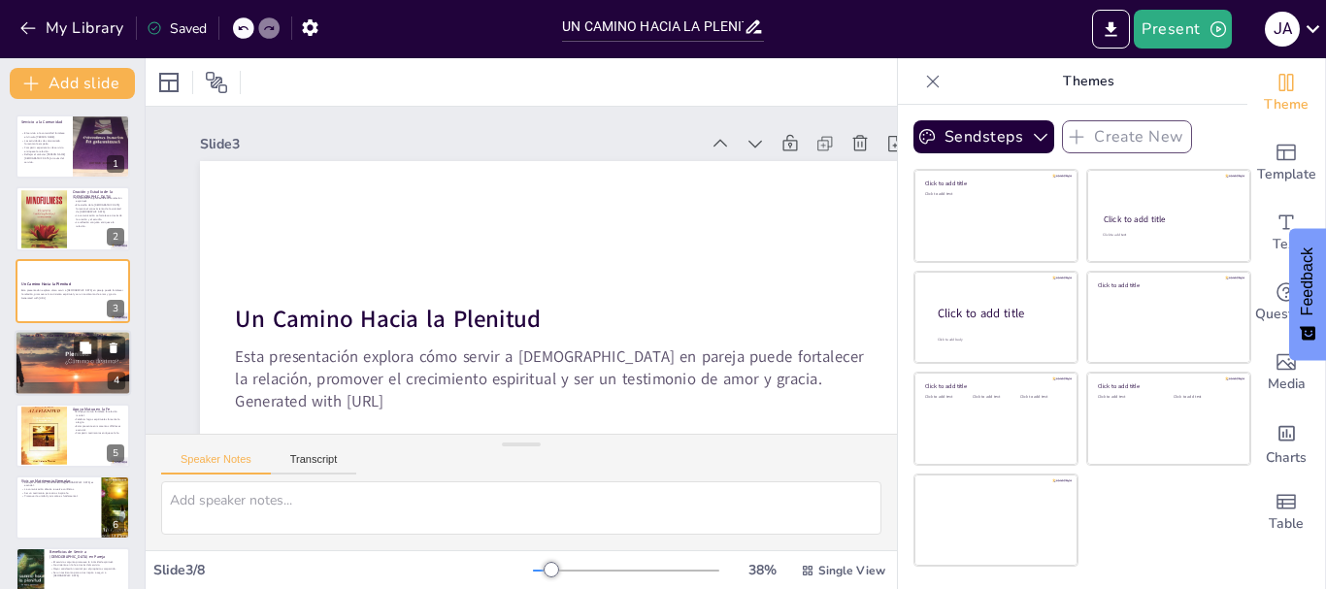
click at [52, 369] on div at bounding box center [72, 363] width 173 height 66
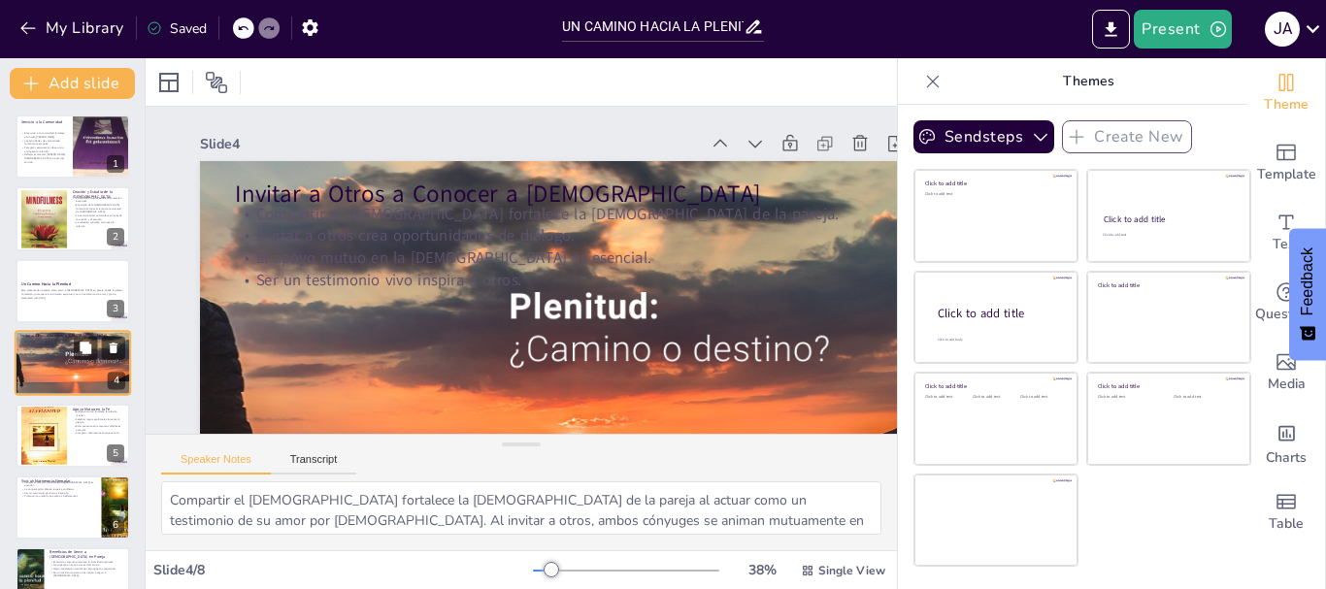
scroll to position [19, 0]
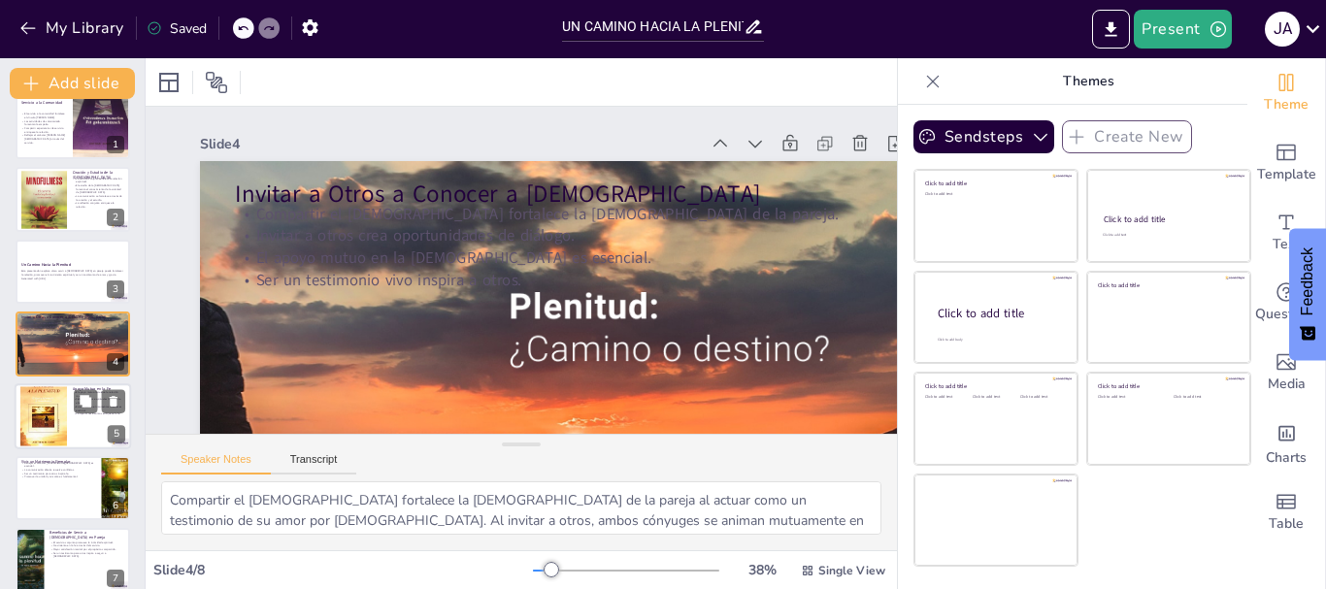
click at [37, 426] on div at bounding box center [43, 416] width 47 height 76
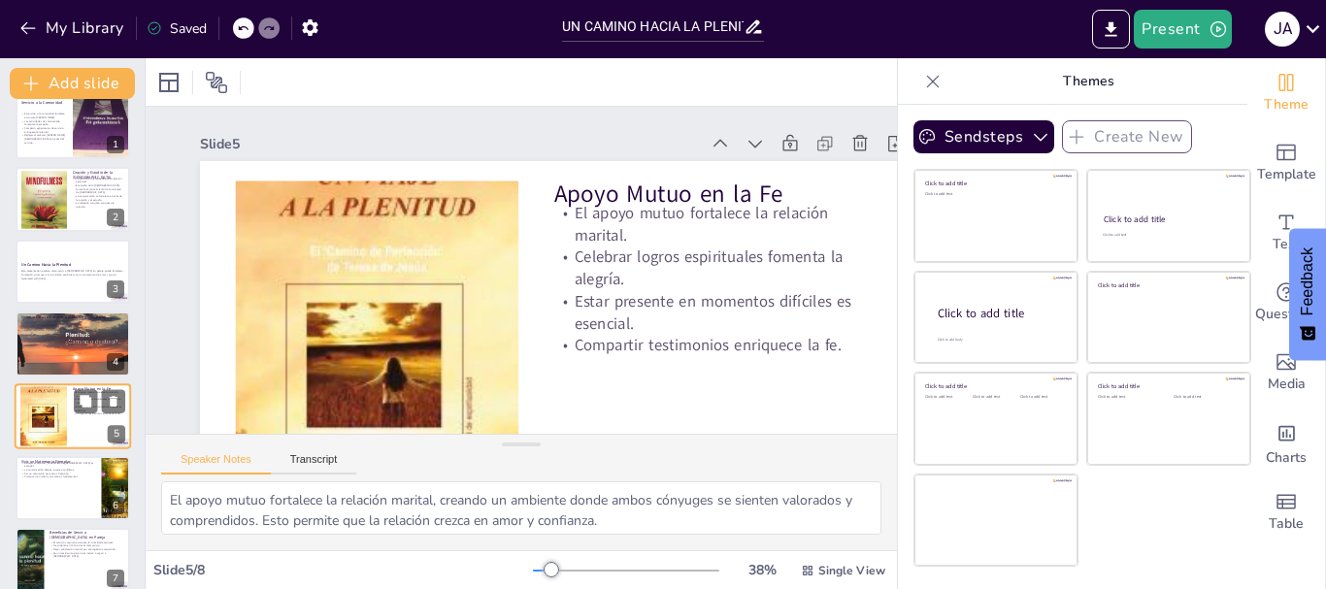
scroll to position [91, 0]
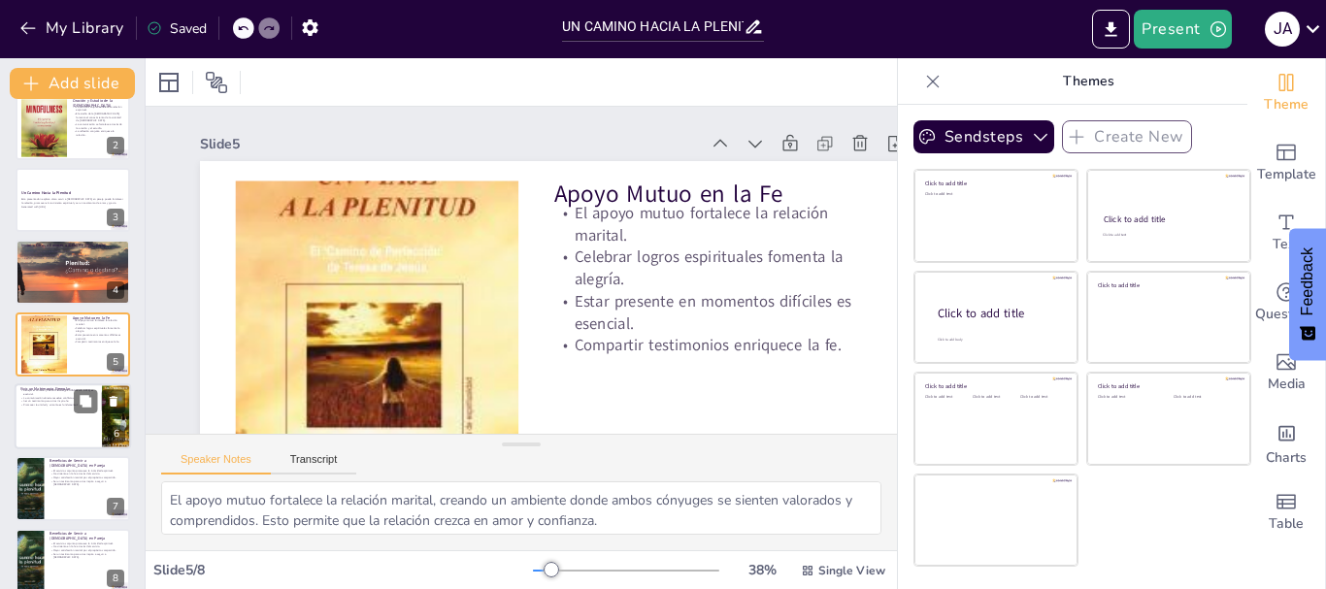
click at [49, 419] on div at bounding box center [73, 416] width 116 height 66
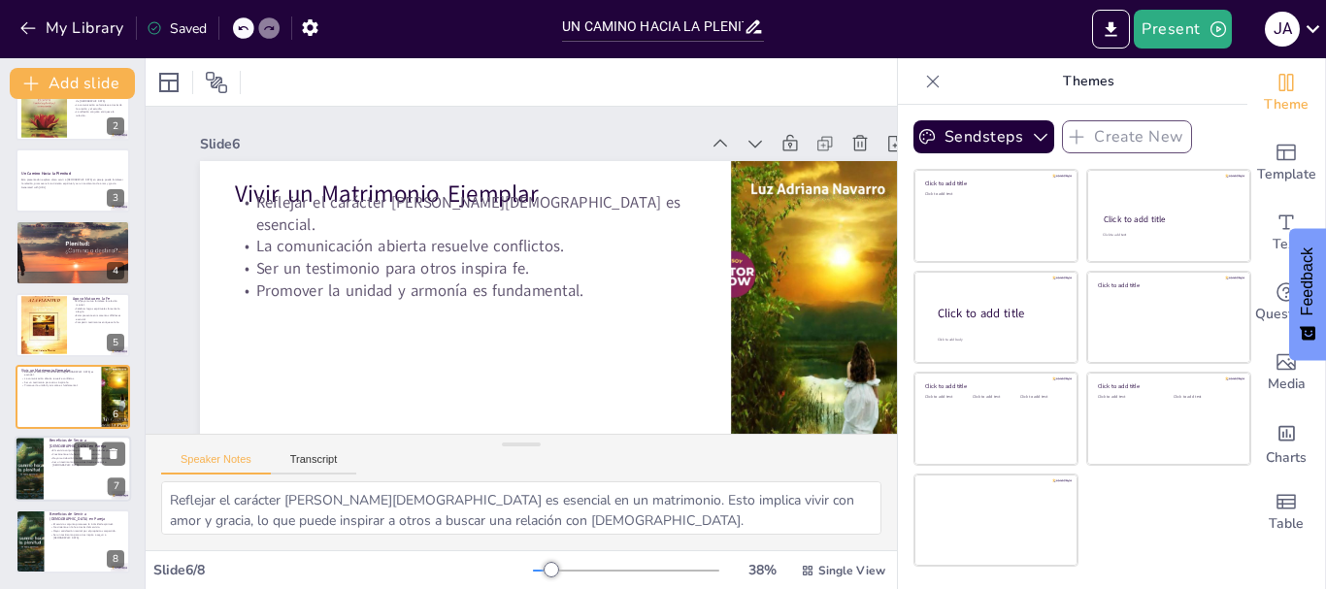
click at [44, 475] on div at bounding box center [73, 470] width 116 height 66
type textarea "El servicio conjunto promueve la intimidad espiritual, creando un vínculo más f…"
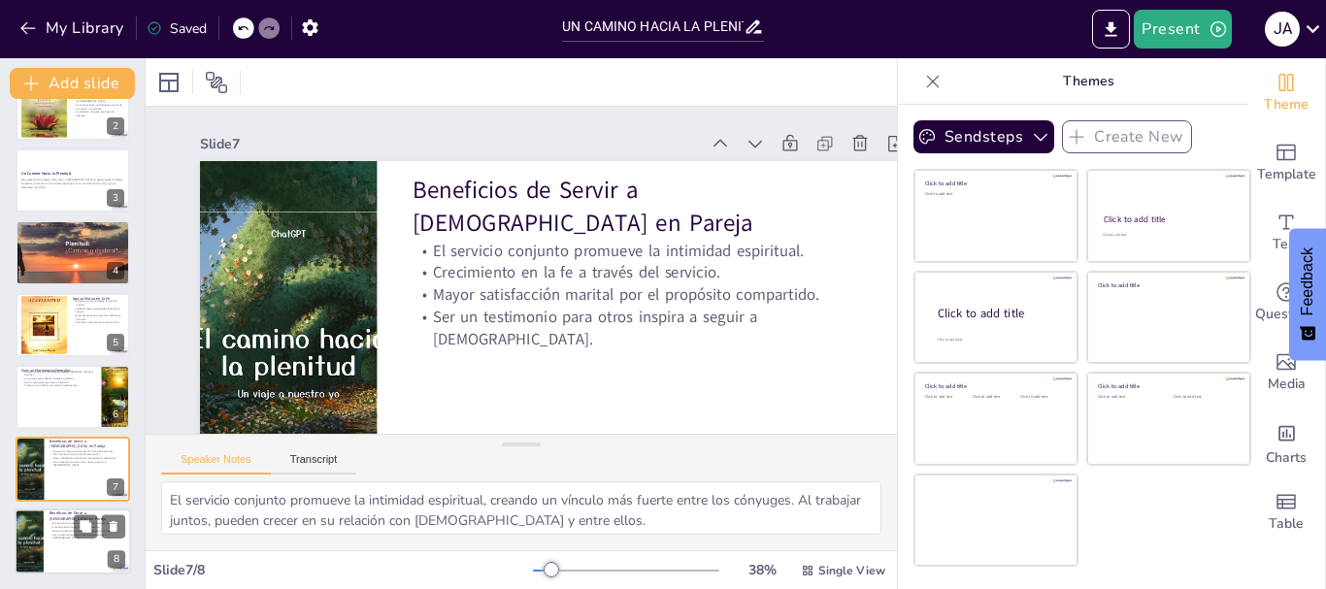
click at [40, 540] on div at bounding box center [29, 541] width 116 height 66
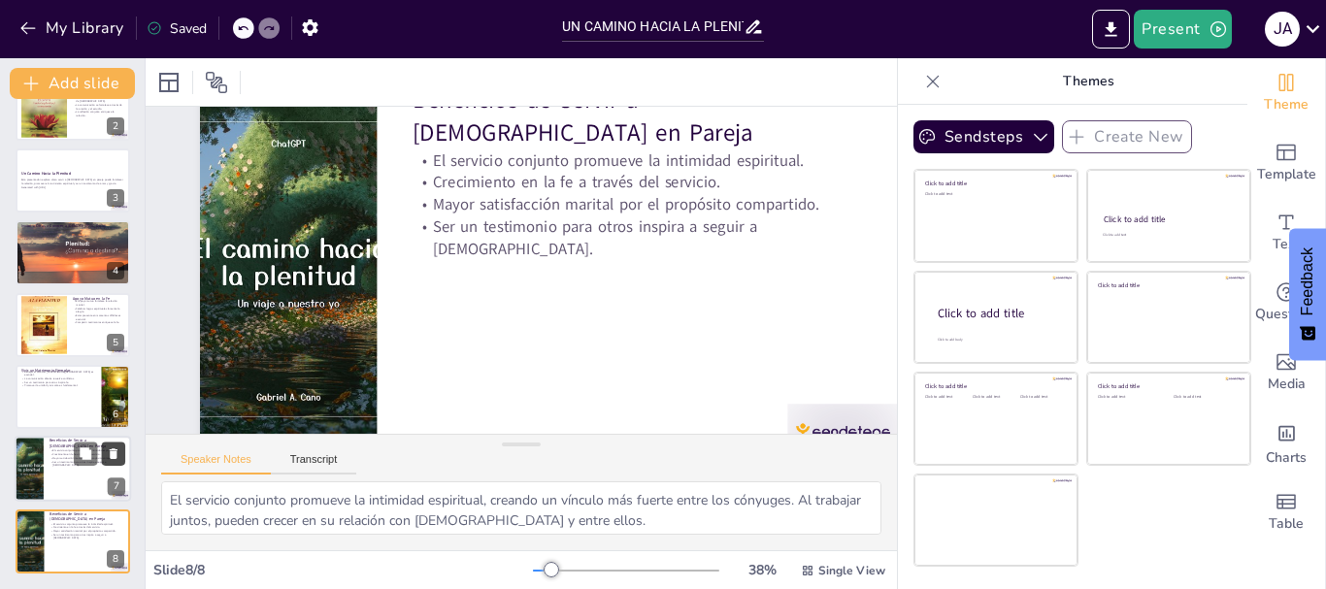
click at [113, 454] on icon at bounding box center [114, 454] width 8 height 11
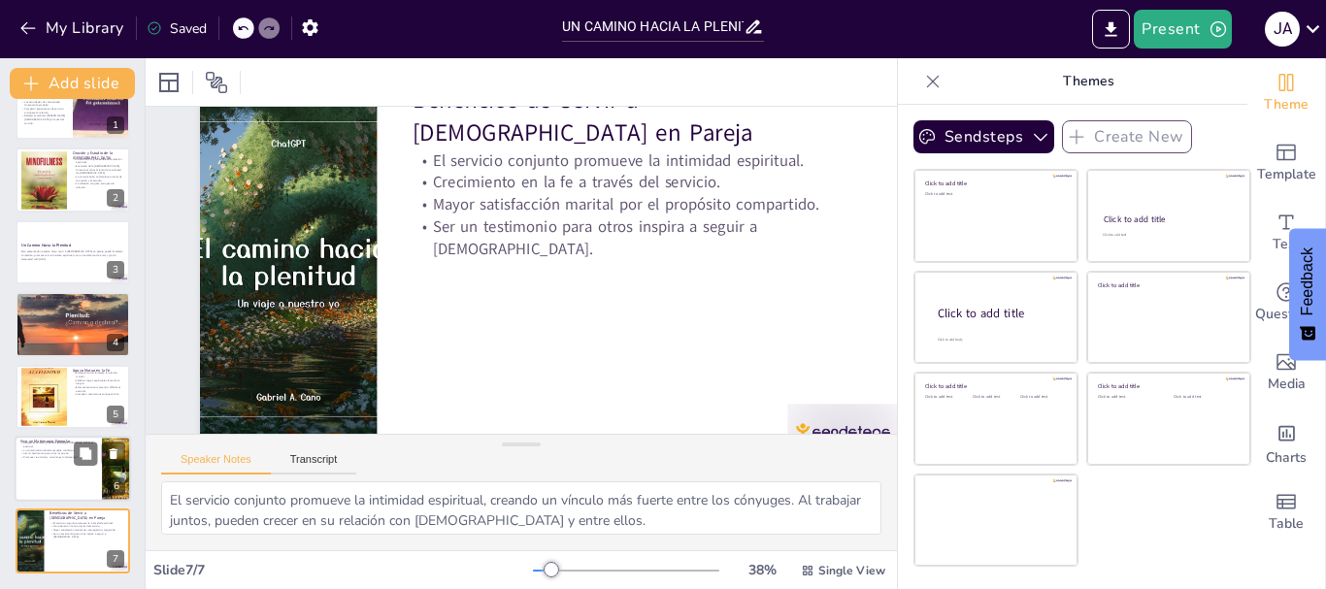
scroll to position [0, 0]
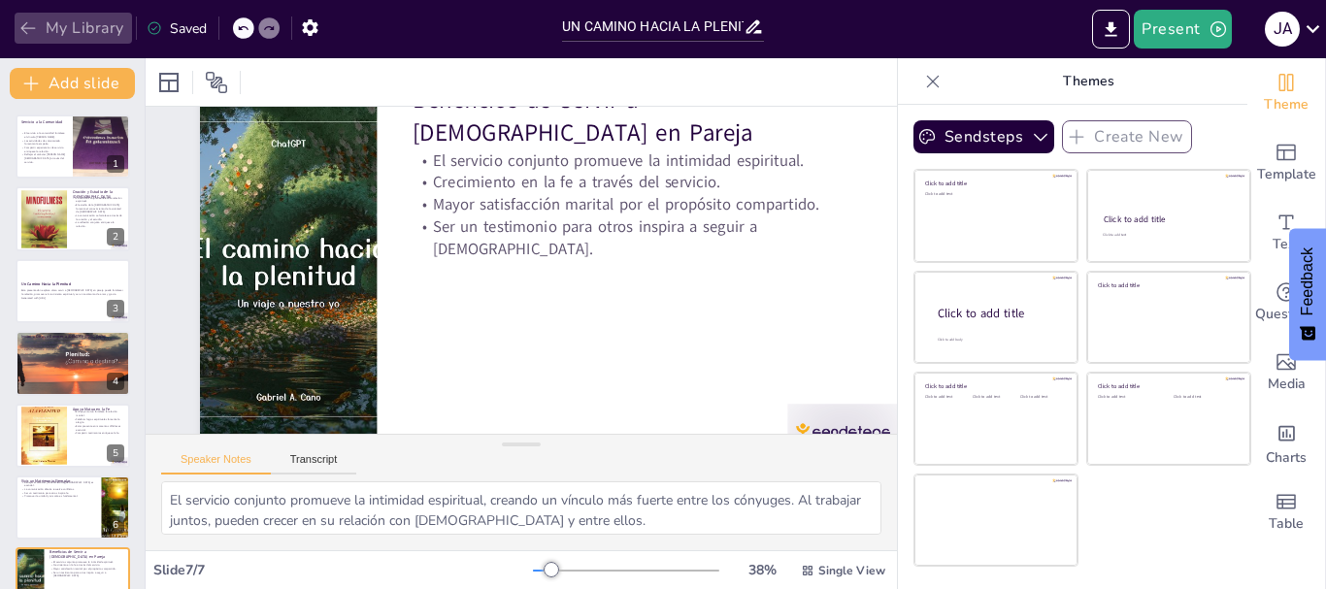
click at [34, 25] on icon "button" at bounding box center [27, 27] width 19 height 19
